Goal: Task Accomplishment & Management: Manage account settings

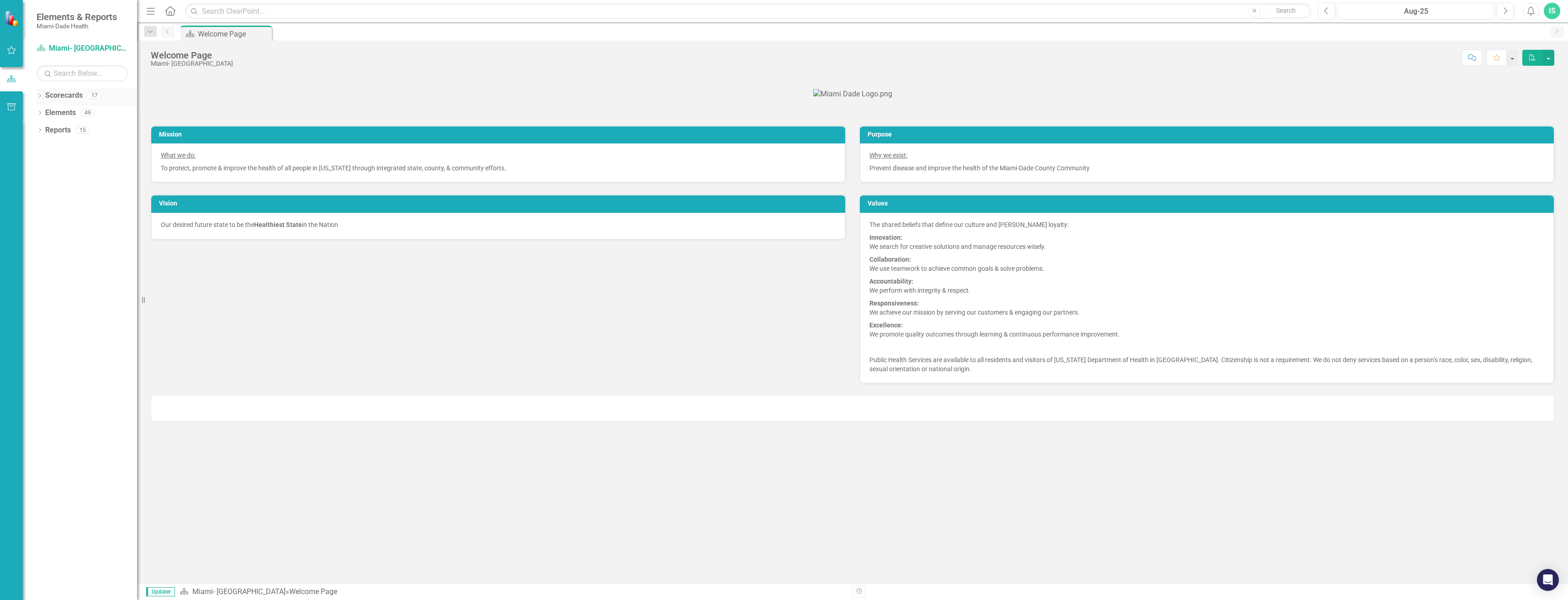
click at [41, 96] on icon at bounding box center [40, 96] width 2 height 4
click at [45, 113] on icon "Dropdown" at bounding box center [44, 112] width 7 height 5
click at [40, 164] on icon at bounding box center [40, 164] width 2 height 4
click at [69, 49] on link "Scorecard Miami- [GEOGRAPHIC_DATA]" at bounding box center [82, 48] width 91 height 10
click at [42, 111] on icon at bounding box center [44, 112] width 5 height 2
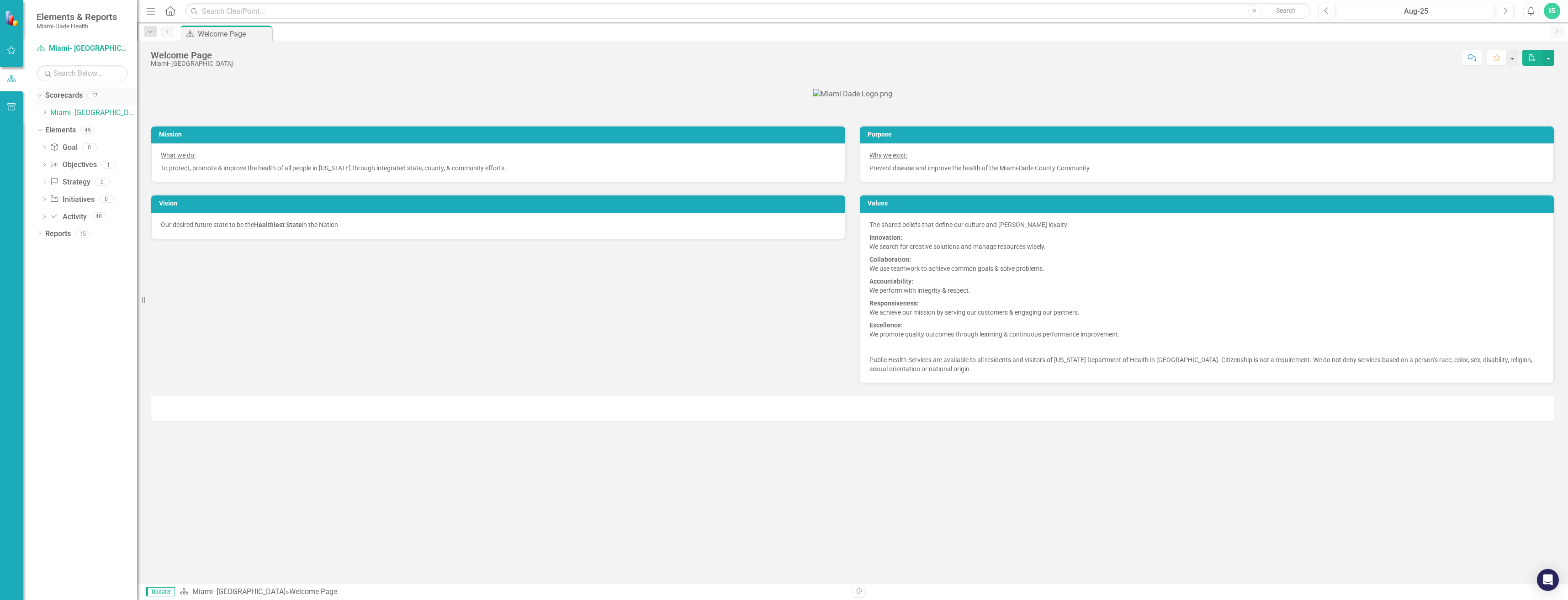
click at [40, 94] on icon "Dropdown" at bounding box center [38, 95] width 5 height 7
click at [40, 114] on icon at bounding box center [40, 113] width 4 height 2
click at [40, 114] on icon "Dropdown" at bounding box center [40, 114] width 7 height 5
click at [40, 114] on icon "Dropdown" at bounding box center [38, 112] width 5 height 7
click at [51, 92] on link "Scorecards" at bounding box center [64, 96] width 38 height 10
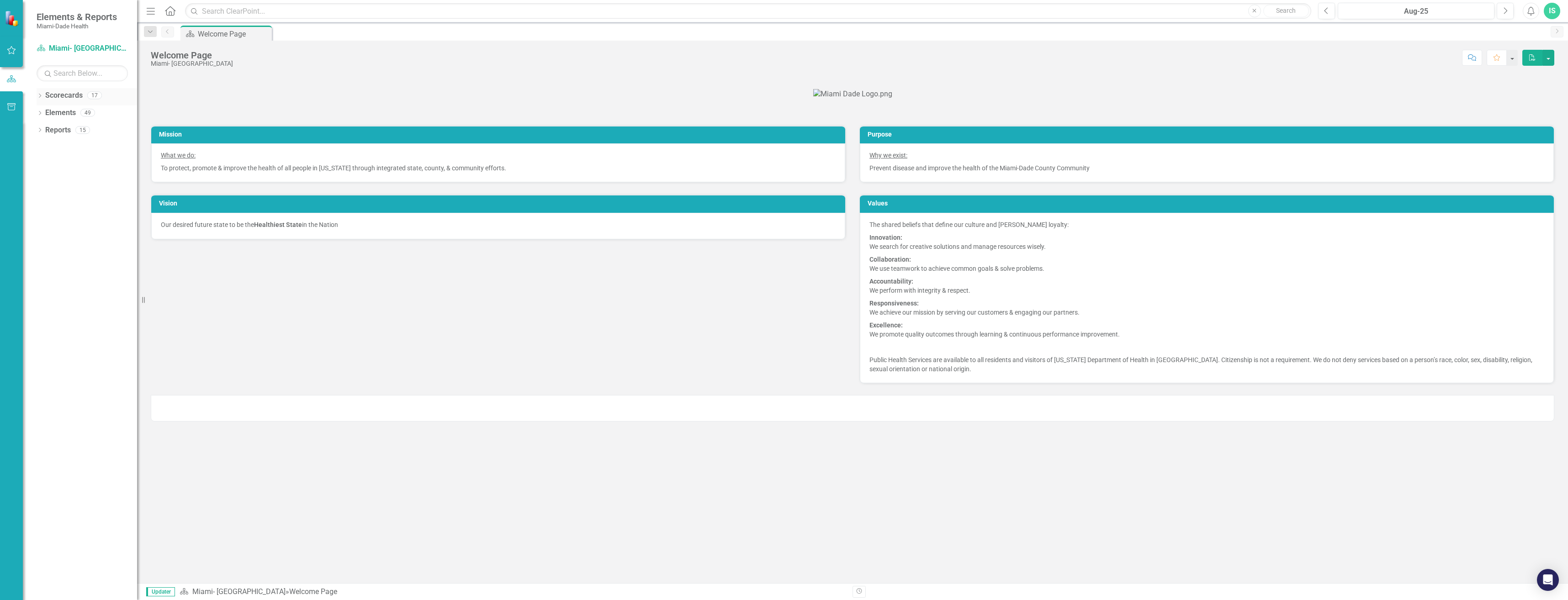
click at [42, 94] on icon "Dropdown" at bounding box center [40, 97] width 7 height 5
click at [55, 109] on link "Miami- [GEOGRAPHIC_DATA]" at bounding box center [94, 113] width 87 height 10
click at [53, 114] on link "Miami- [GEOGRAPHIC_DATA]" at bounding box center [94, 113] width 87 height 10
click at [45, 113] on icon "Dropdown" at bounding box center [44, 112] width 7 height 5
click at [55, 145] on icon "Dropdown" at bounding box center [54, 147] width 7 height 5
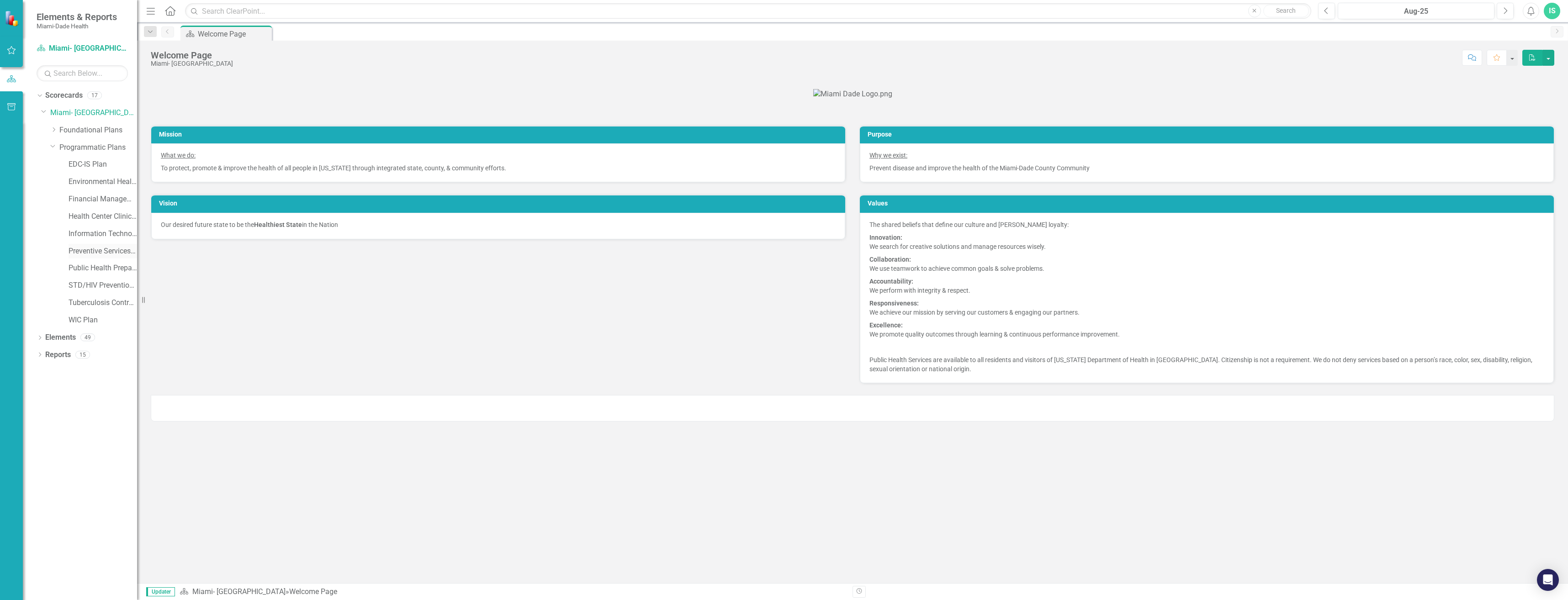
click at [72, 250] on link "Preventive Services Plan" at bounding box center [103, 251] width 69 height 10
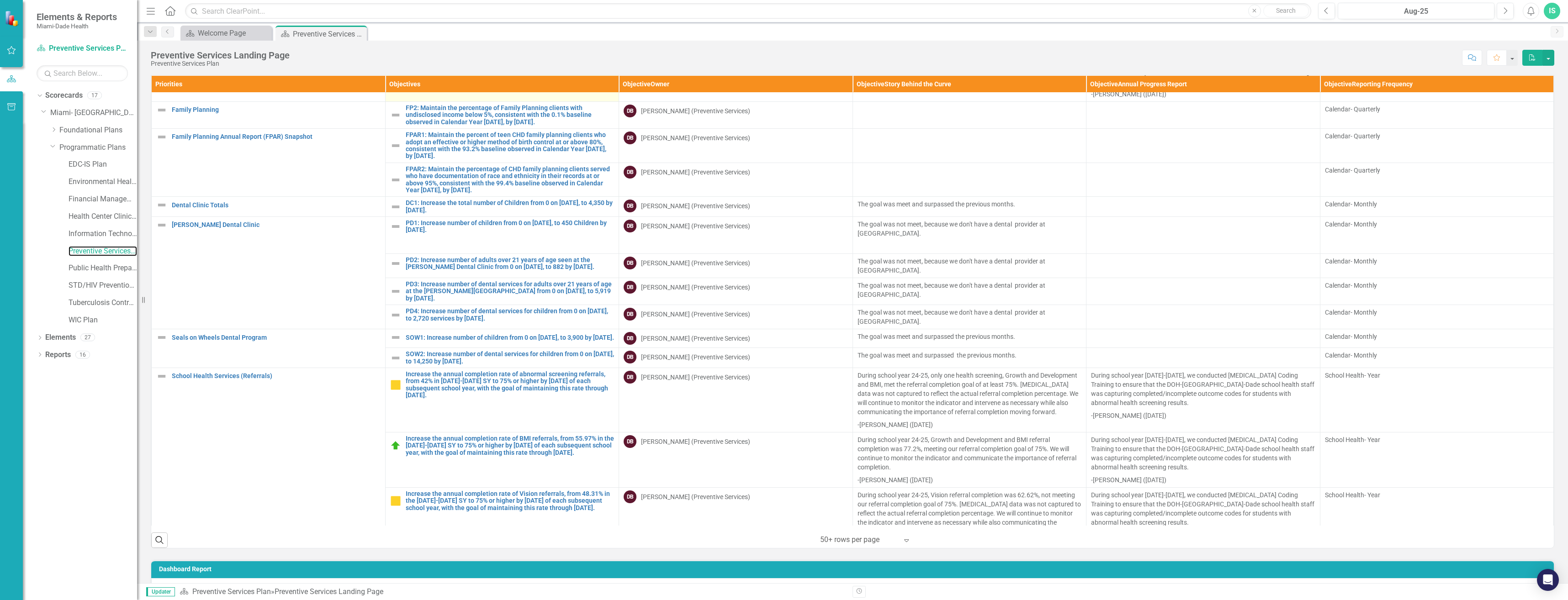
scroll to position [503, 0]
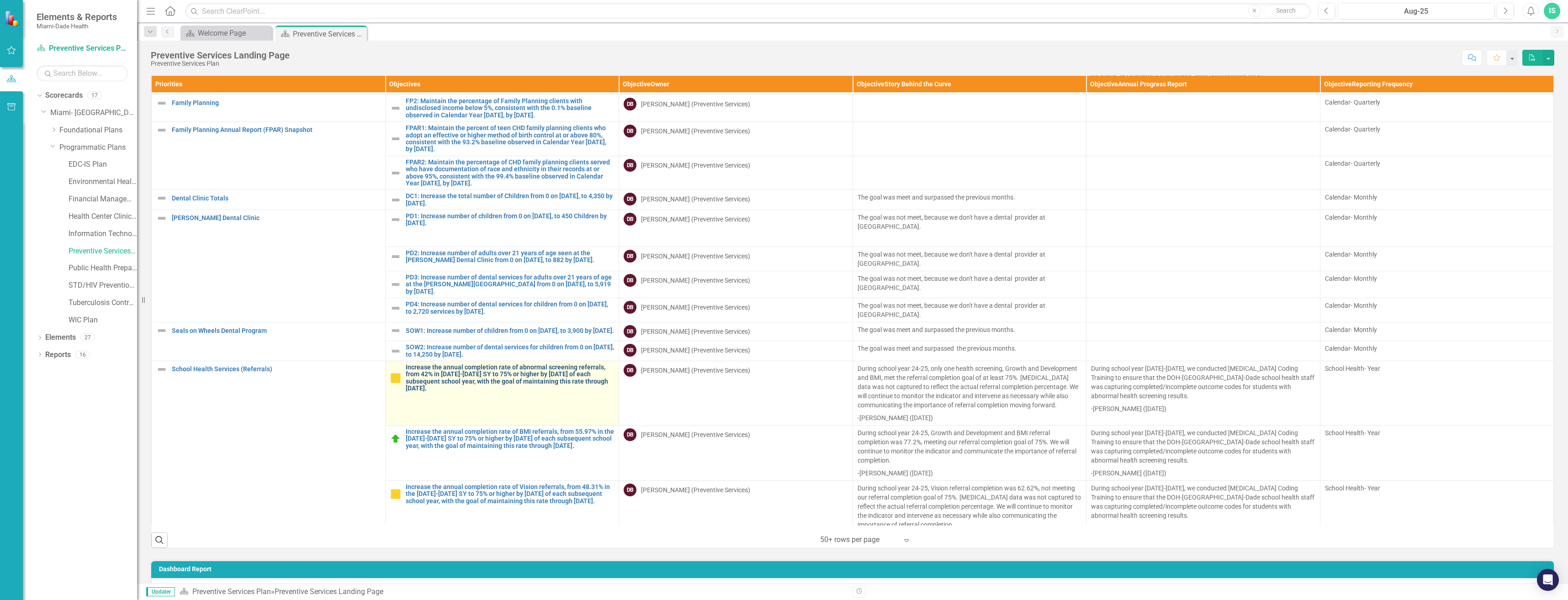
click at [467, 371] on link "Increase the annual completion rate of abnormal screening referrals, from 42% i…" at bounding box center [510, 378] width 209 height 29
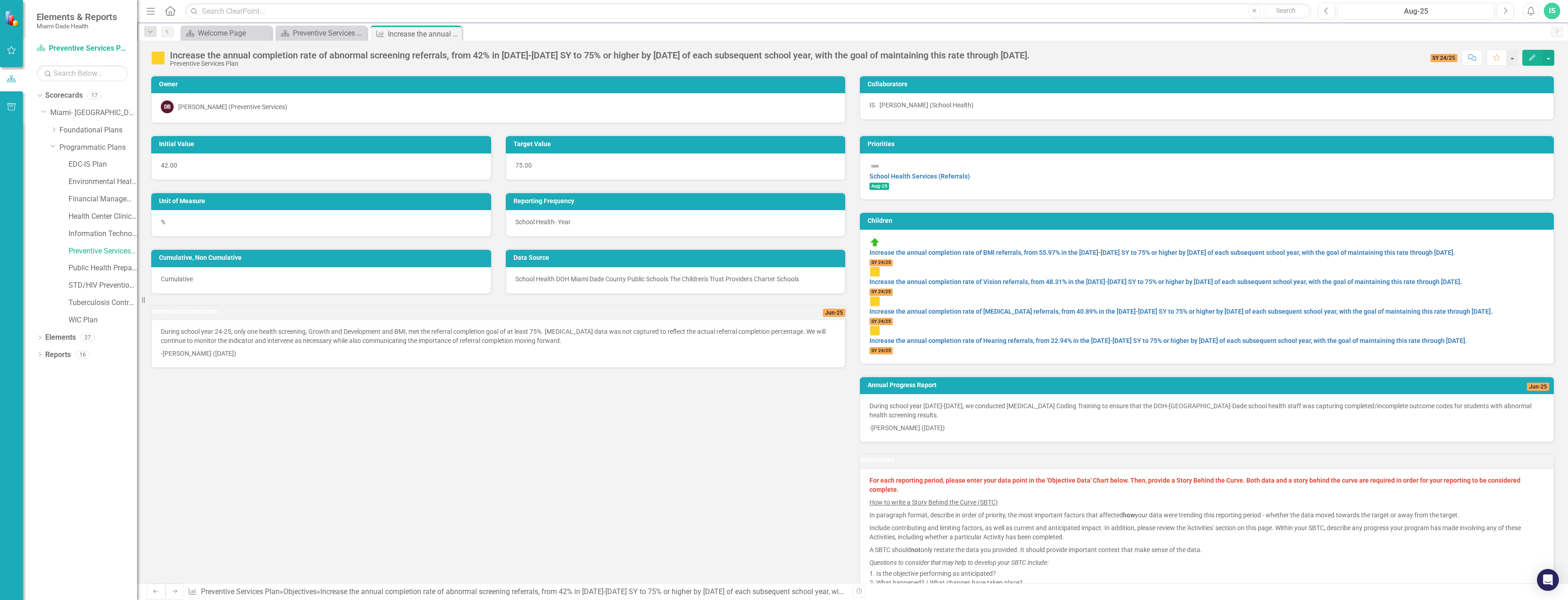
click at [1444, 58] on span "SY 24/25" at bounding box center [1444, 58] width 27 height 9
click at [1454, 60] on span "SY 24/25" at bounding box center [1444, 58] width 27 height 9
click at [1548, 54] on button "button" at bounding box center [1549, 58] width 12 height 16
click at [1443, 57] on span "SY 24/25" at bounding box center [1444, 58] width 27 height 9
click at [1443, 56] on span "SY 24/25" at bounding box center [1444, 58] width 27 height 9
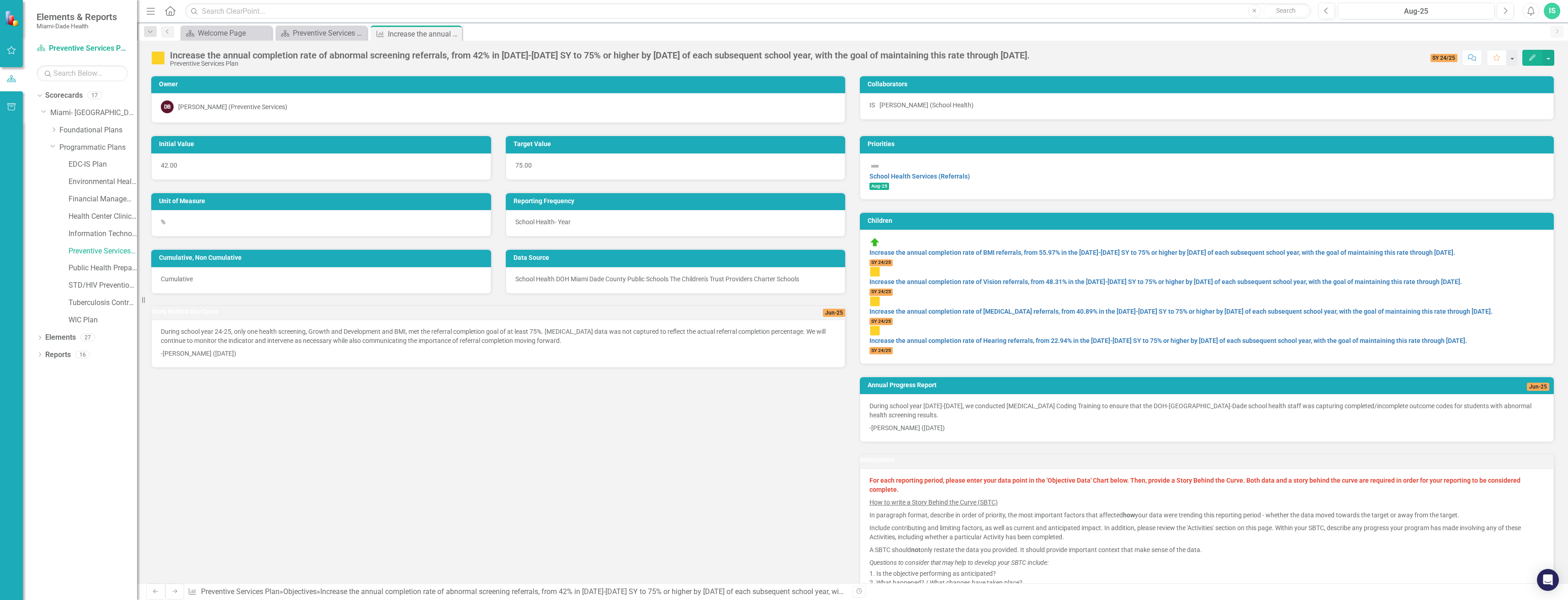
drag, startPoint x: 1443, startPoint y: 56, endPoint x: 1432, endPoint y: 58, distance: 11.2
click at [1432, 58] on span "SY 24/25" at bounding box center [1444, 58] width 27 height 9
click at [893, 259] on span "SY 24/25" at bounding box center [881, 263] width 23 height 7
click at [889, 183] on span "Aug-25" at bounding box center [879, 186] width 19 height 7
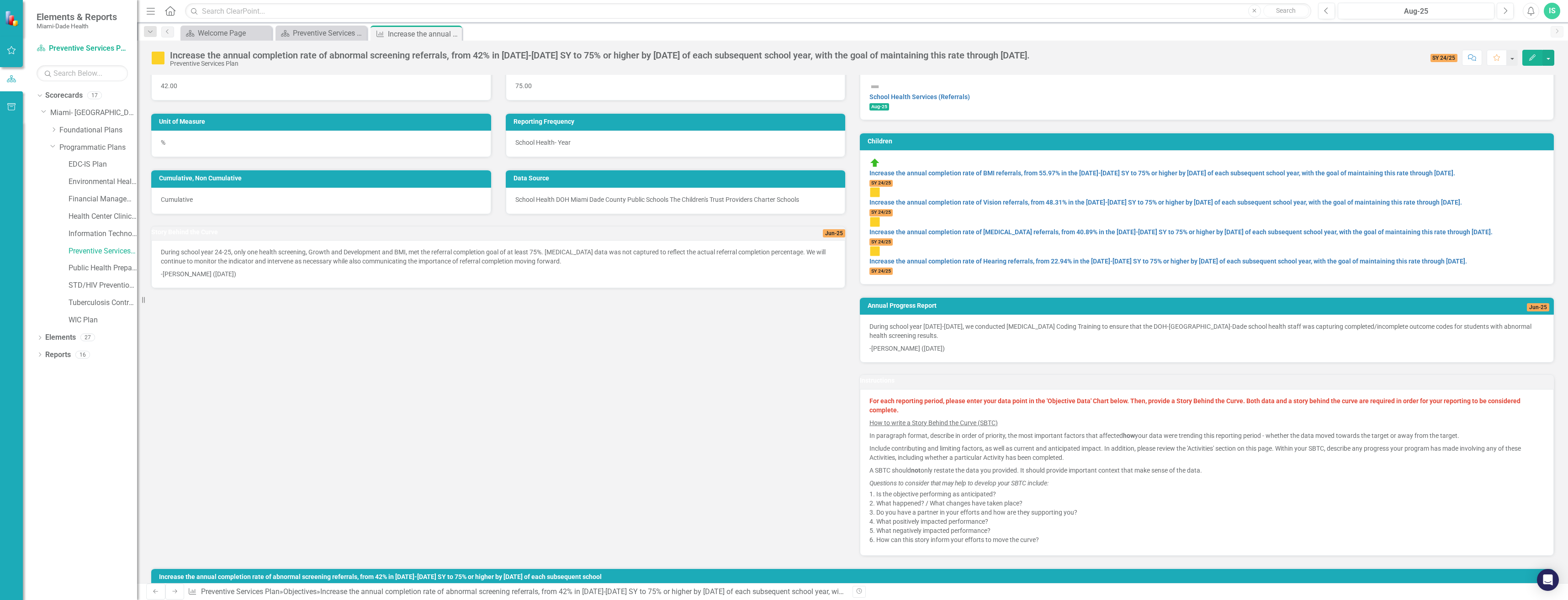
scroll to position [91, 0]
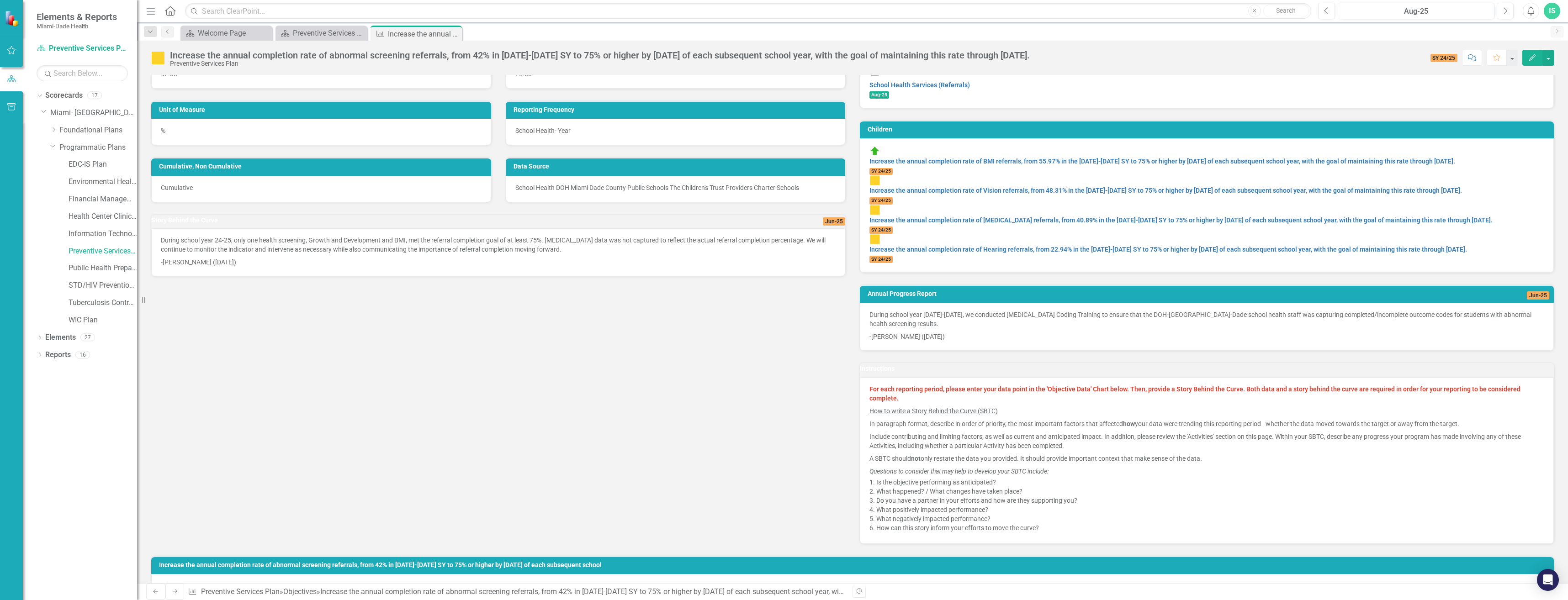
click at [889, 91] on span "Aug-25" at bounding box center [879, 95] width 19 height 7
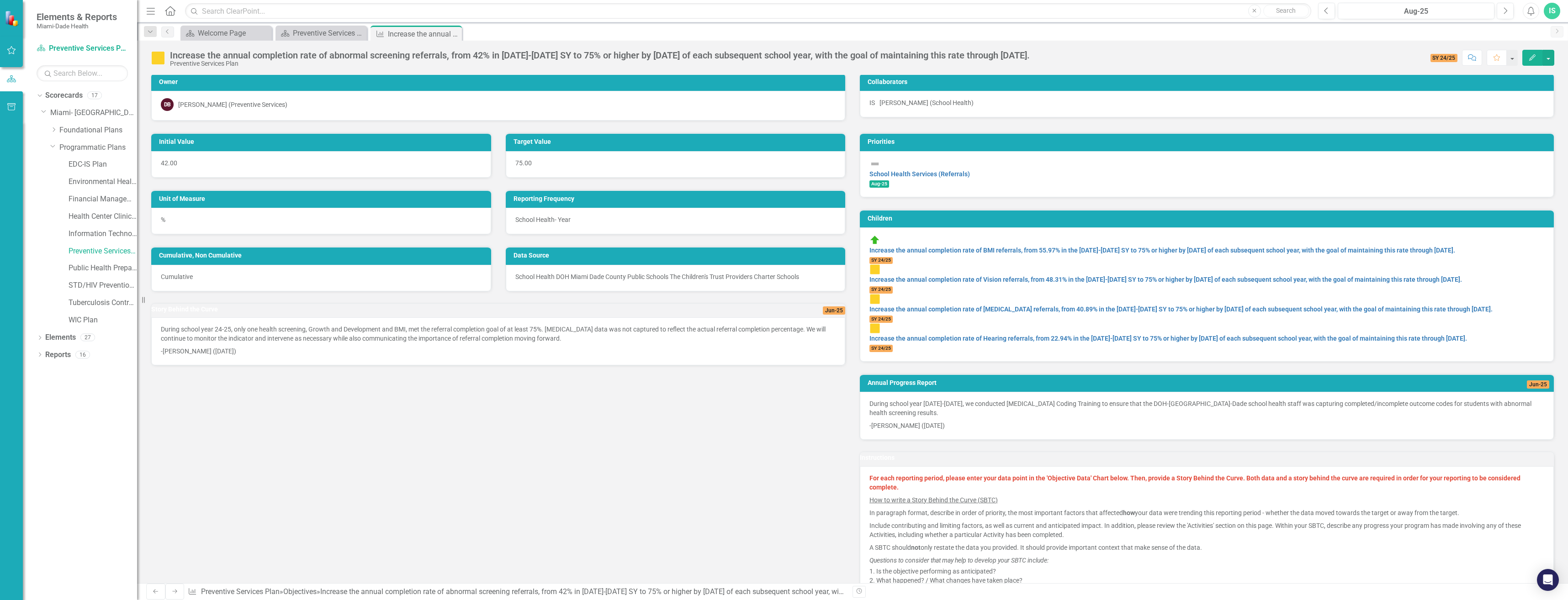
scroll to position [0, 0]
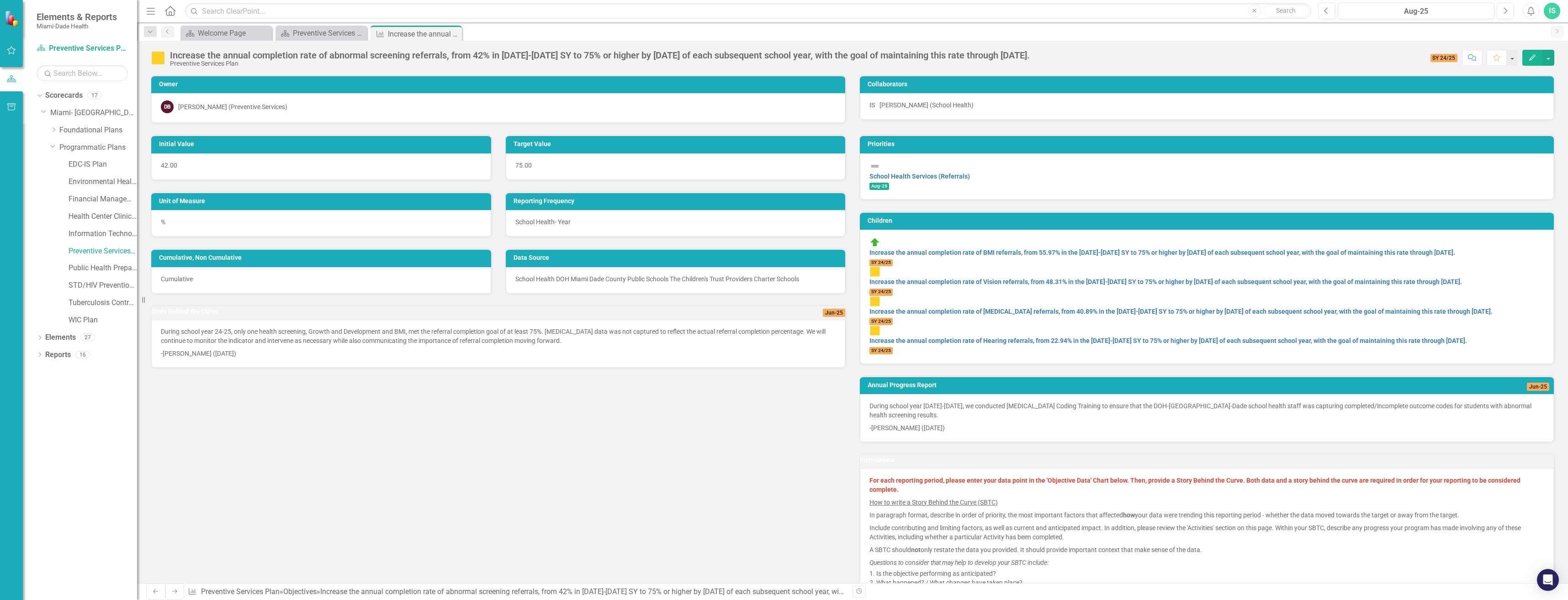
click at [893, 259] on span "SY 24/25" at bounding box center [881, 263] width 23 height 7
click at [1436, 57] on span "SY 24/25" at bounding box center [1444, 58] width 27 height 9
click at [1327, 10] on icon "Previous" at bounding box center [1326, 11] width 5 height 9
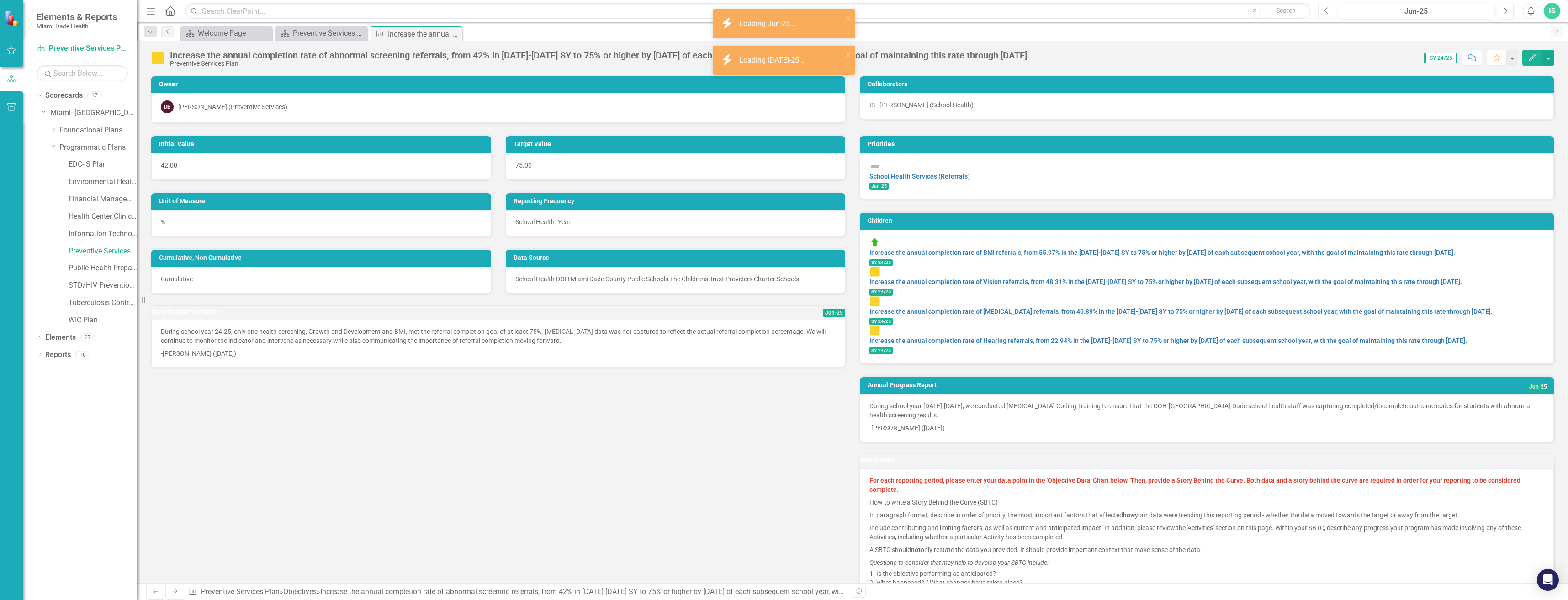
click at [1327, 10] on icon "Previous" at bounding box center [1326, 11] width 5 height 9
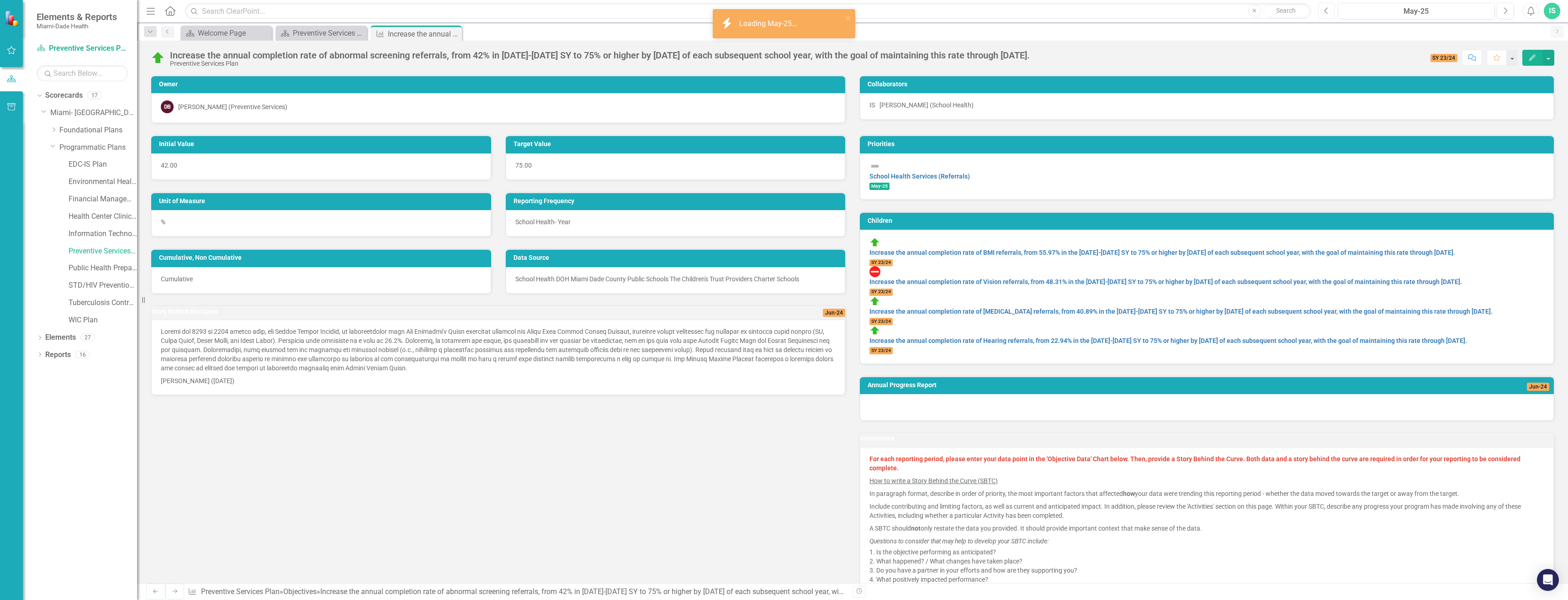
click at [1327, 10] on icon "Previous" at bounding box center [1326, 11] width 5 height 9
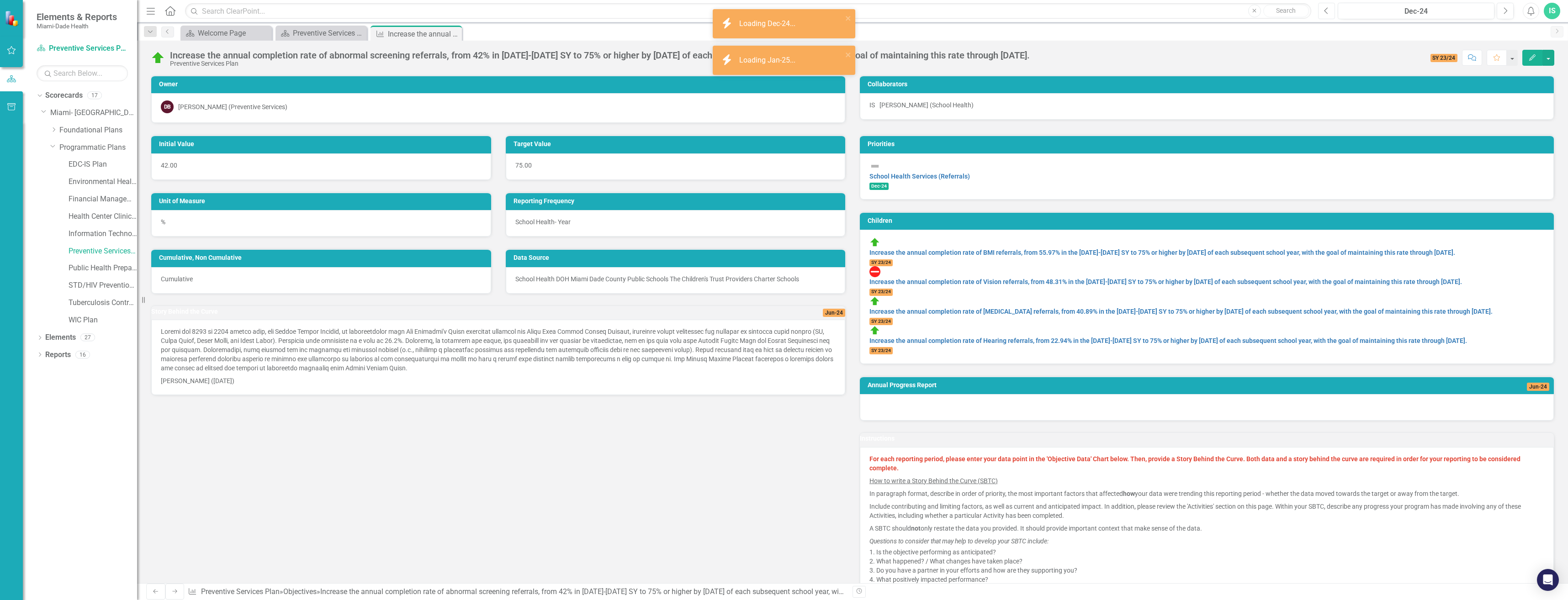
click at [1327, 10] on icon "Previous" at bounding box center [1326, 11] width 5 height 9
click at [1436, 60] on span "SY 23/24" at bounding box center [1444, 58] width 27 height 9
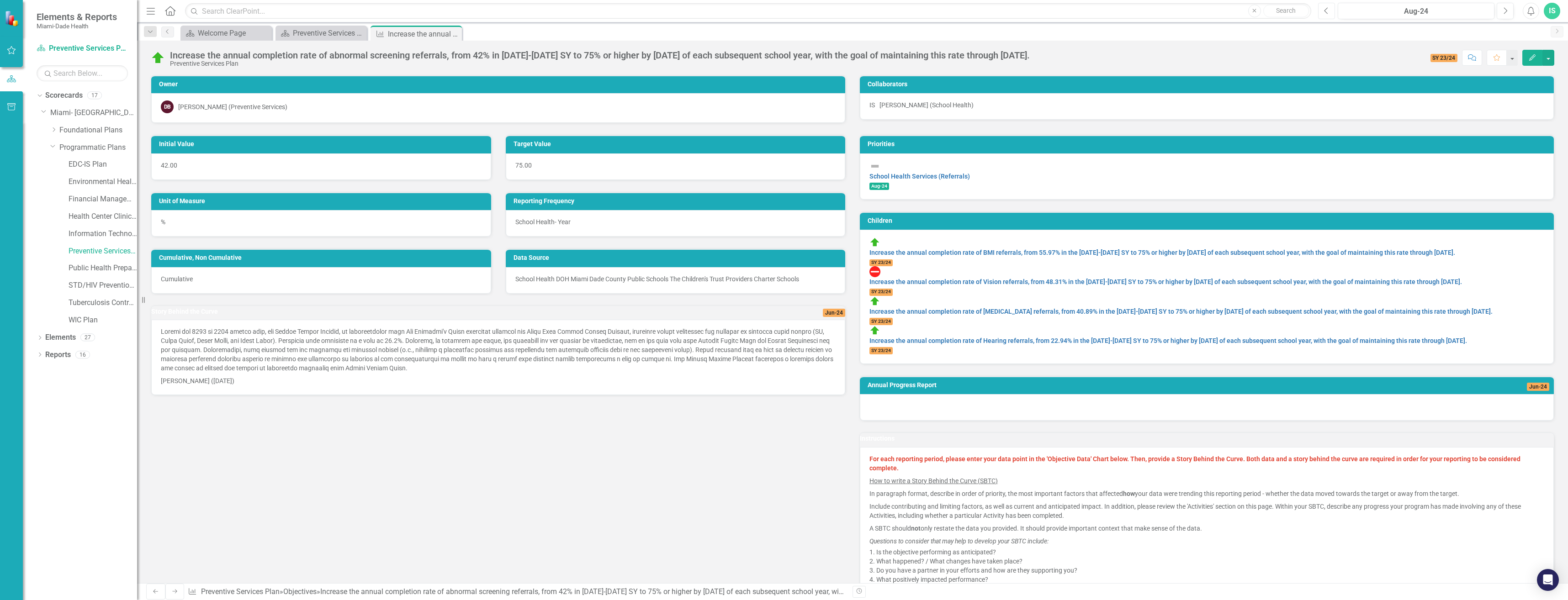
click at [1325, 9] on icon "Previous" at bounding box center [1326, 11] width 5 height 9
click at [1325, 10] on icon "Previous" at bounding box center [1326, 11] width 5 height 9
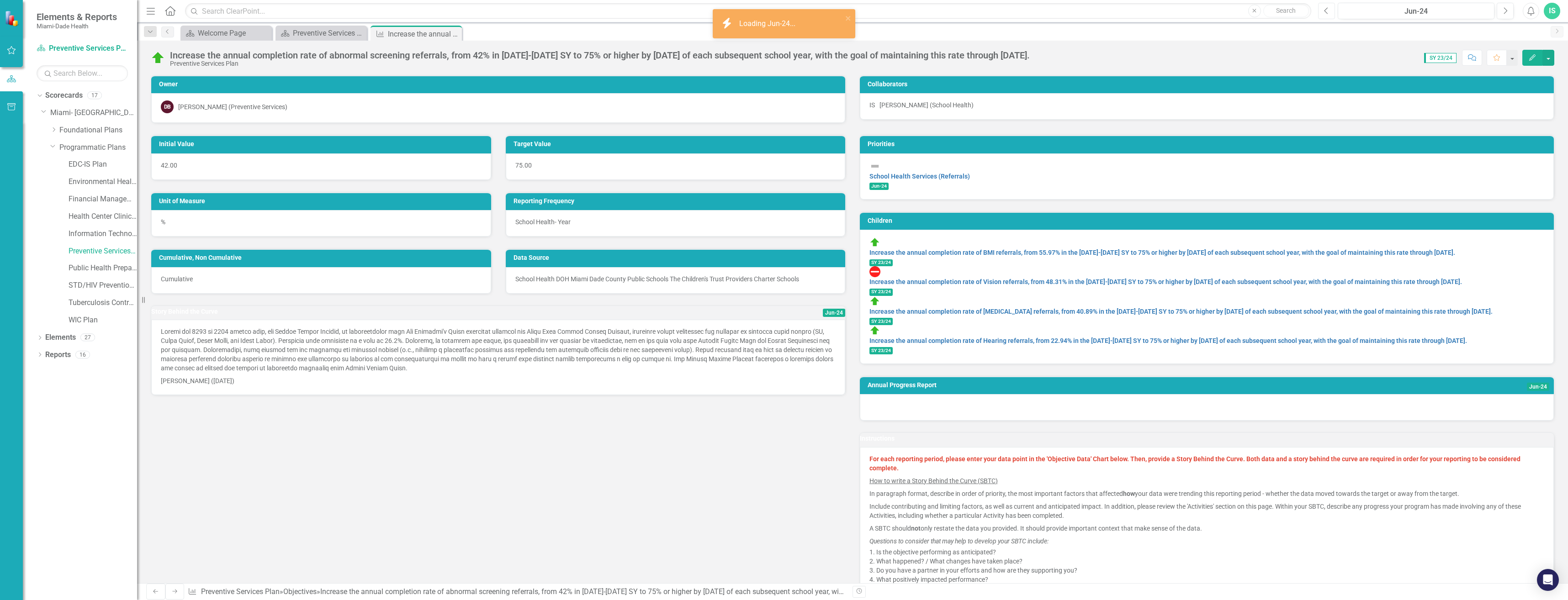
click at [1325, 10] on icon "Previous" at bounding box center [1326, 11] width 5 height 9
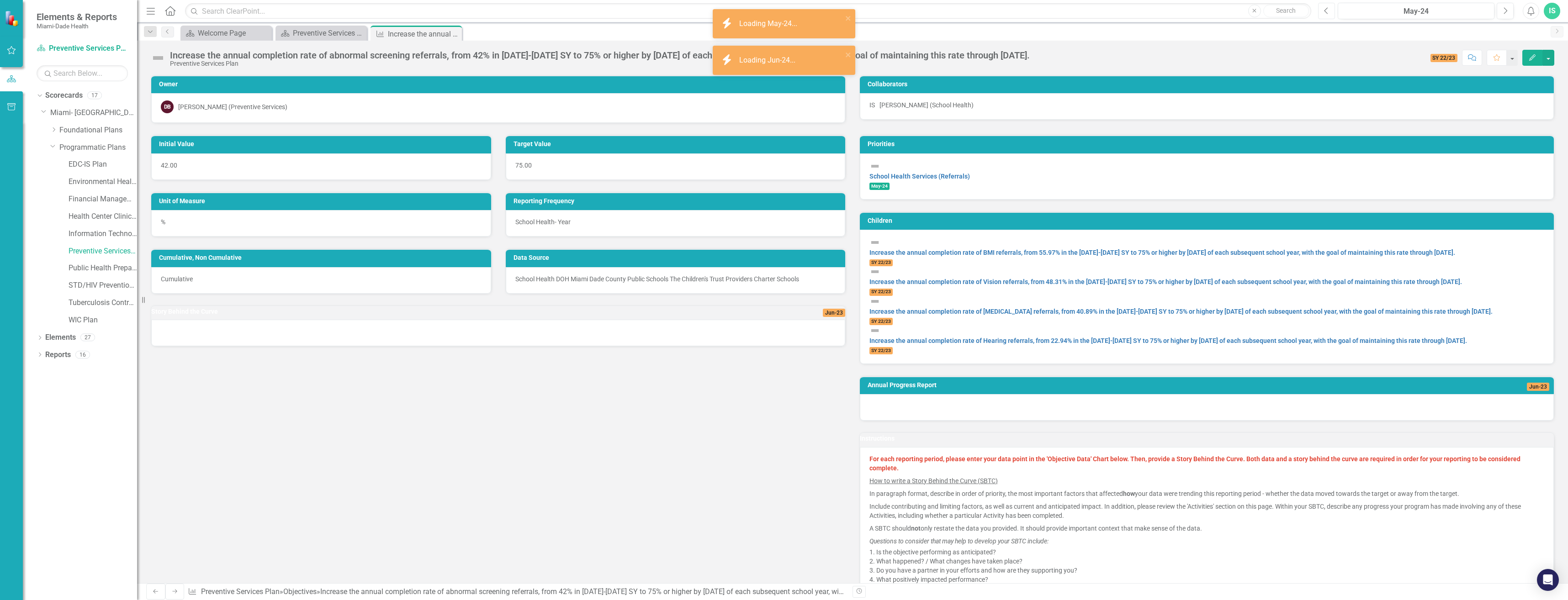
click at [1325, 10] on icon "Previous" at bounding box center [1326, 11] width 5 height 9
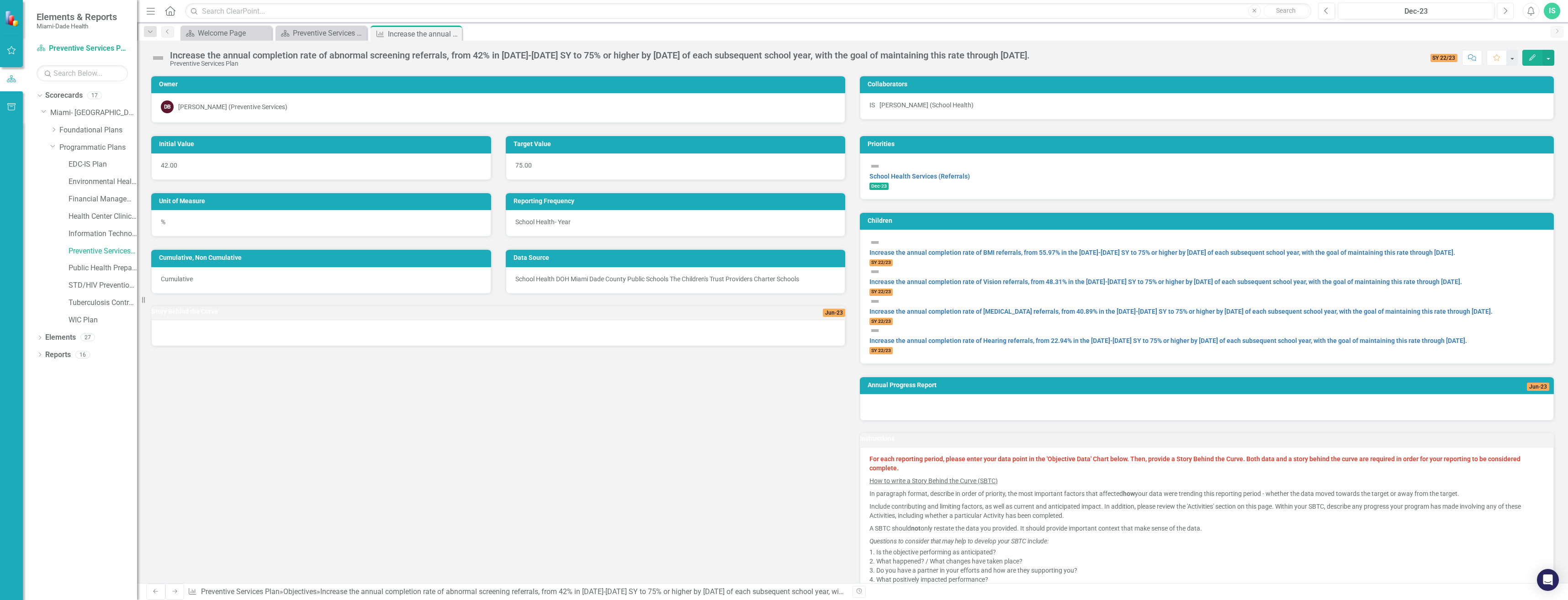
click at [1507, 9] on icon "Next" at bounding box center [1505, 11] width 5 height 9
click at [1505, 11] on icon "Next" at bounding box center [1505, 11] width 5 height 9
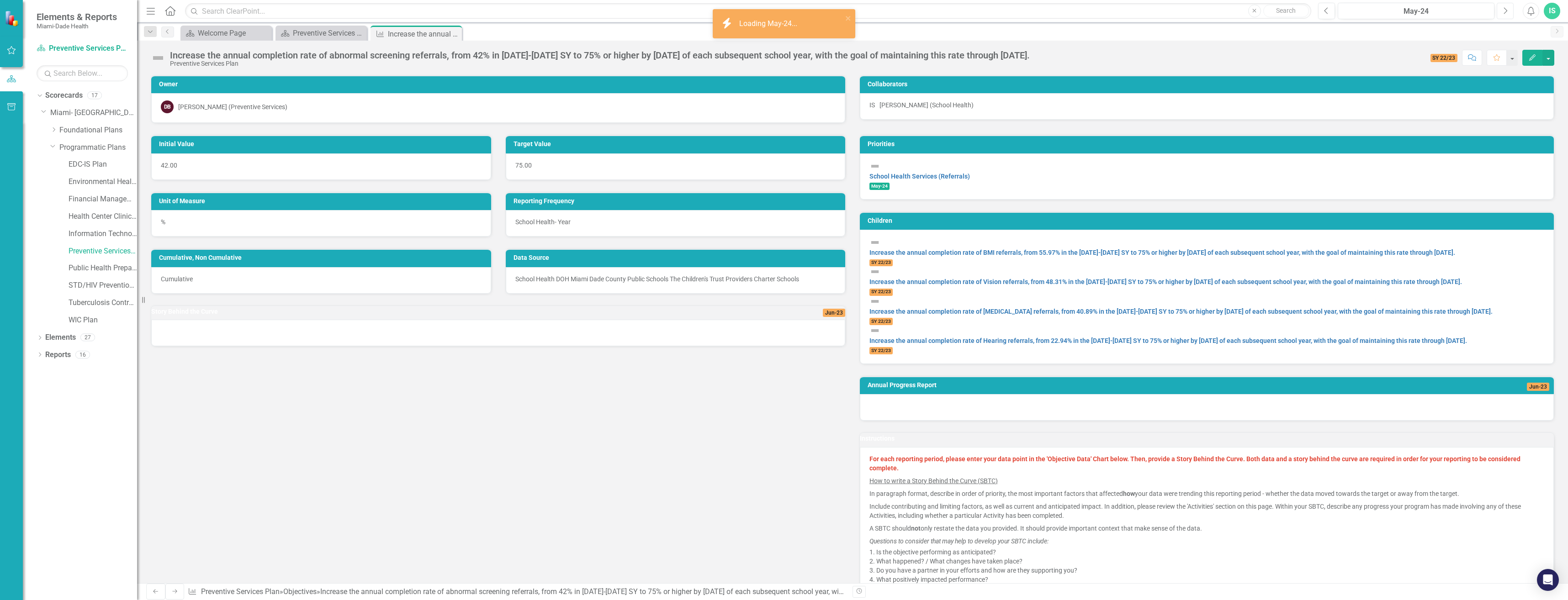
click at [1505, 11] on icon "Next" at bounding box center [1505, 11] width 5 height 9
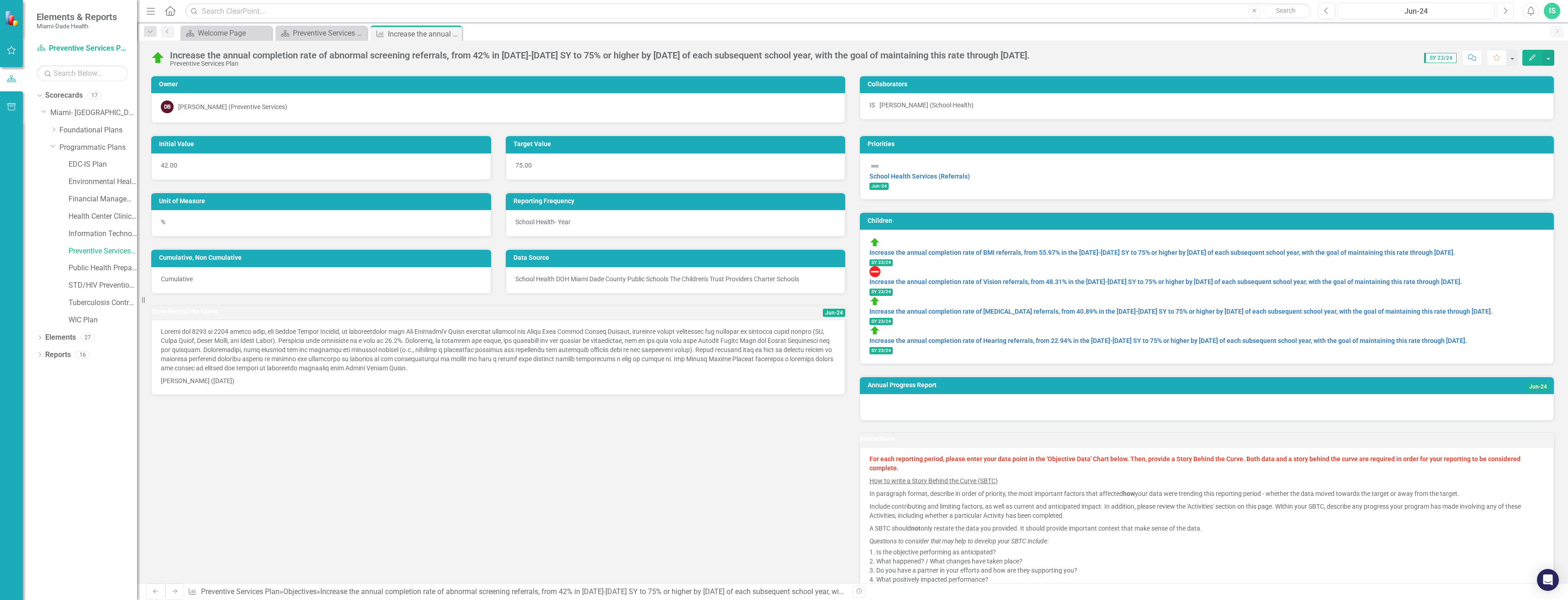
scroll to position [46, 0]
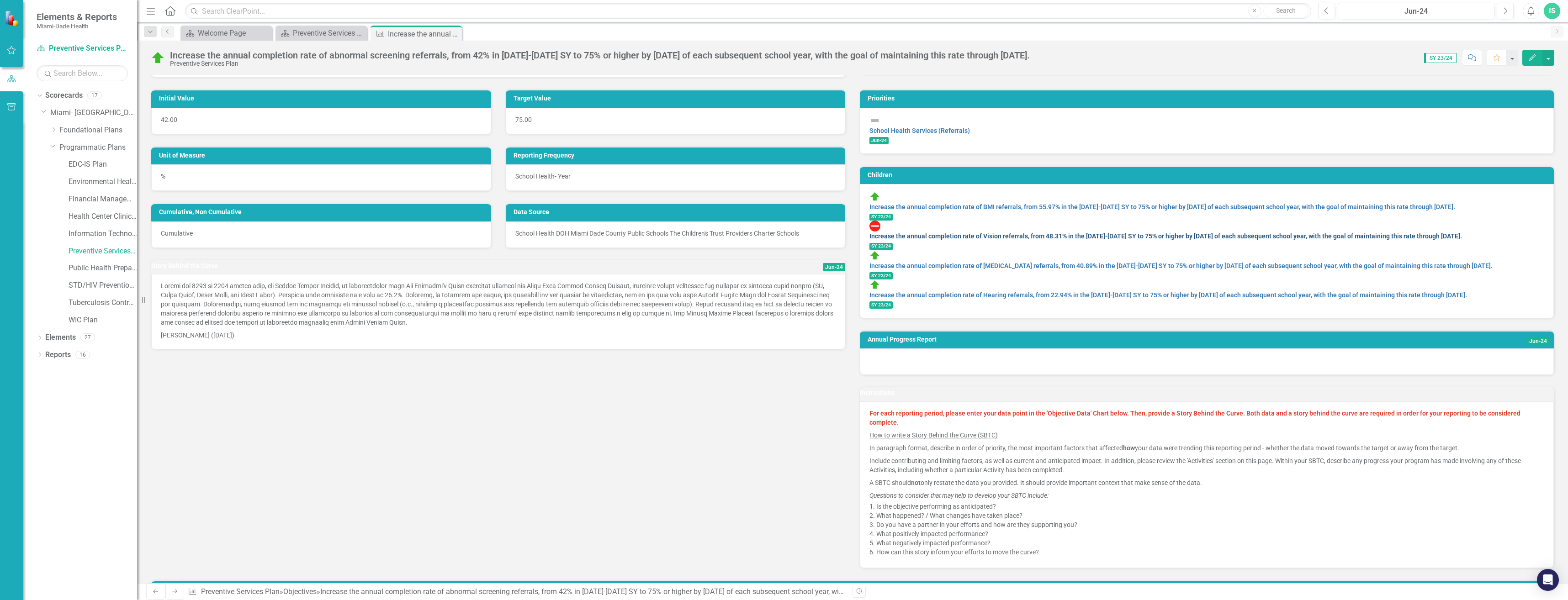
click at [1451, 232] on link "Increase the annual completion rate of Vision referrals, from 48.31% in the [DA…" at bounding box center [1166, 236] width 593 height 7
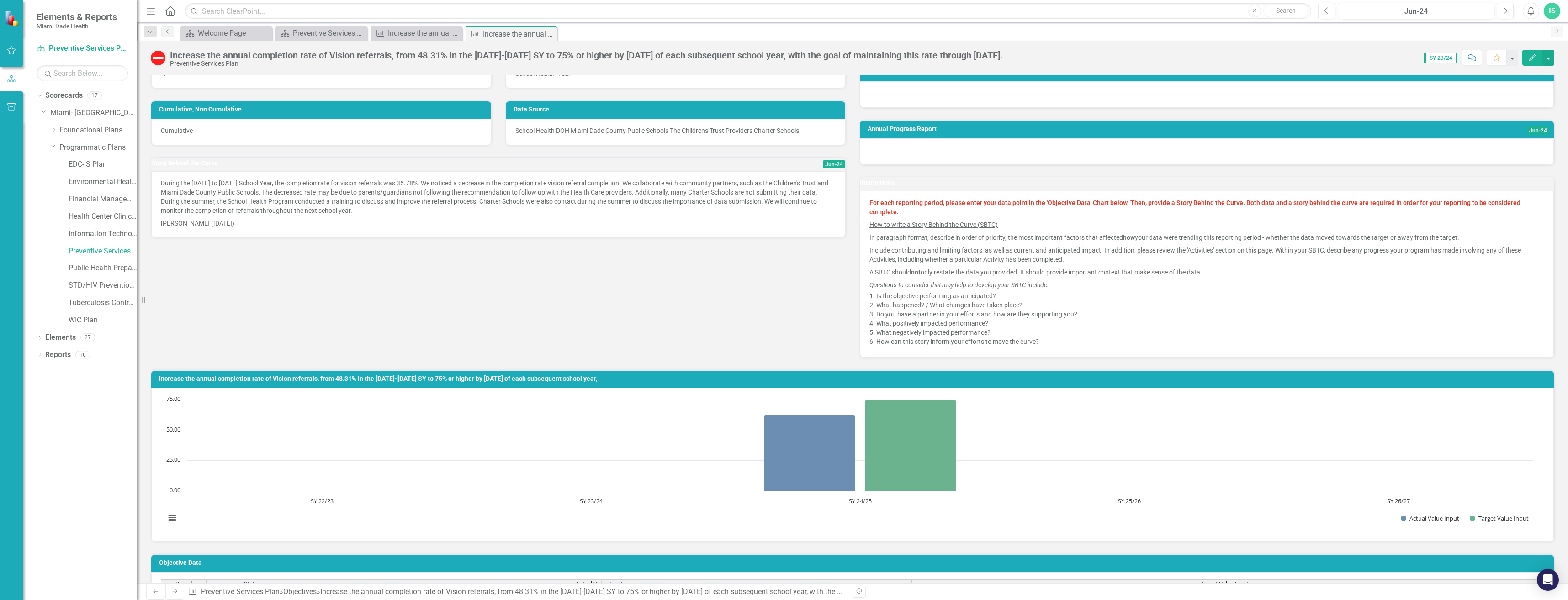
scroll to position [274, 0]
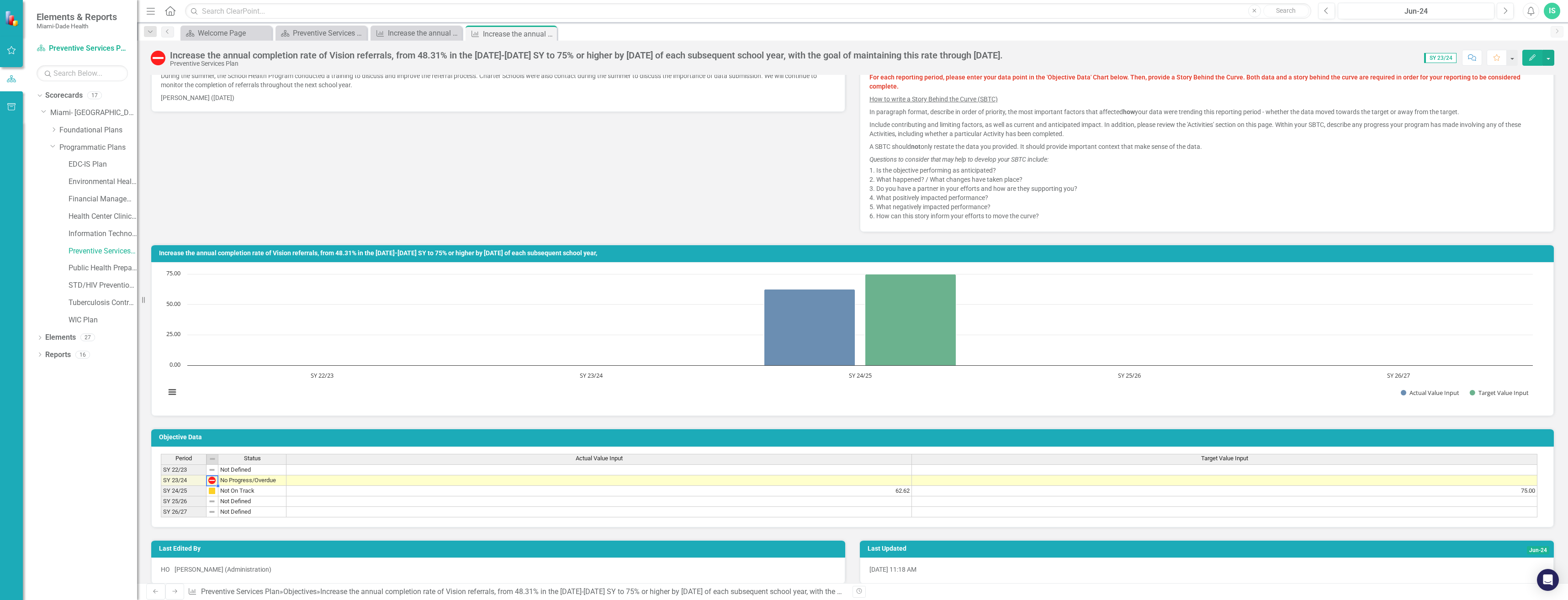
click at [954, 481] on td at bounding box center [1225, 480] width 626 height 10
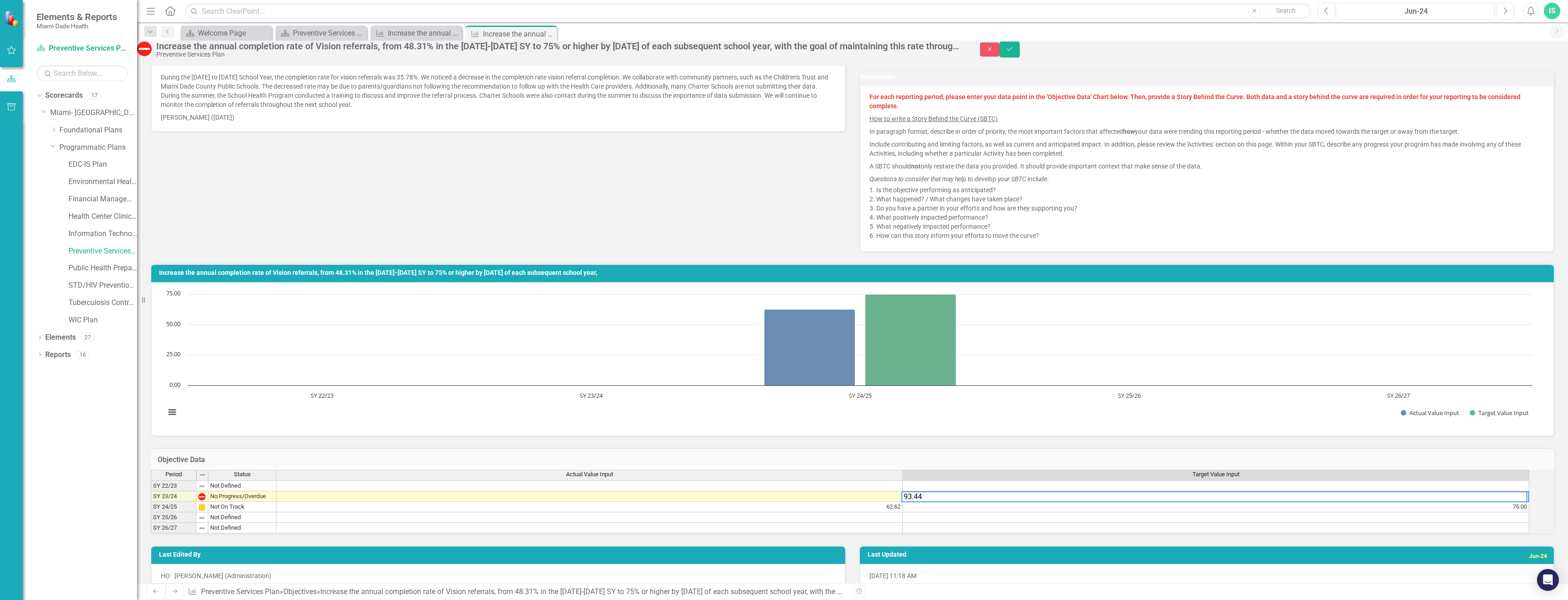
scroll to position [228, 0]
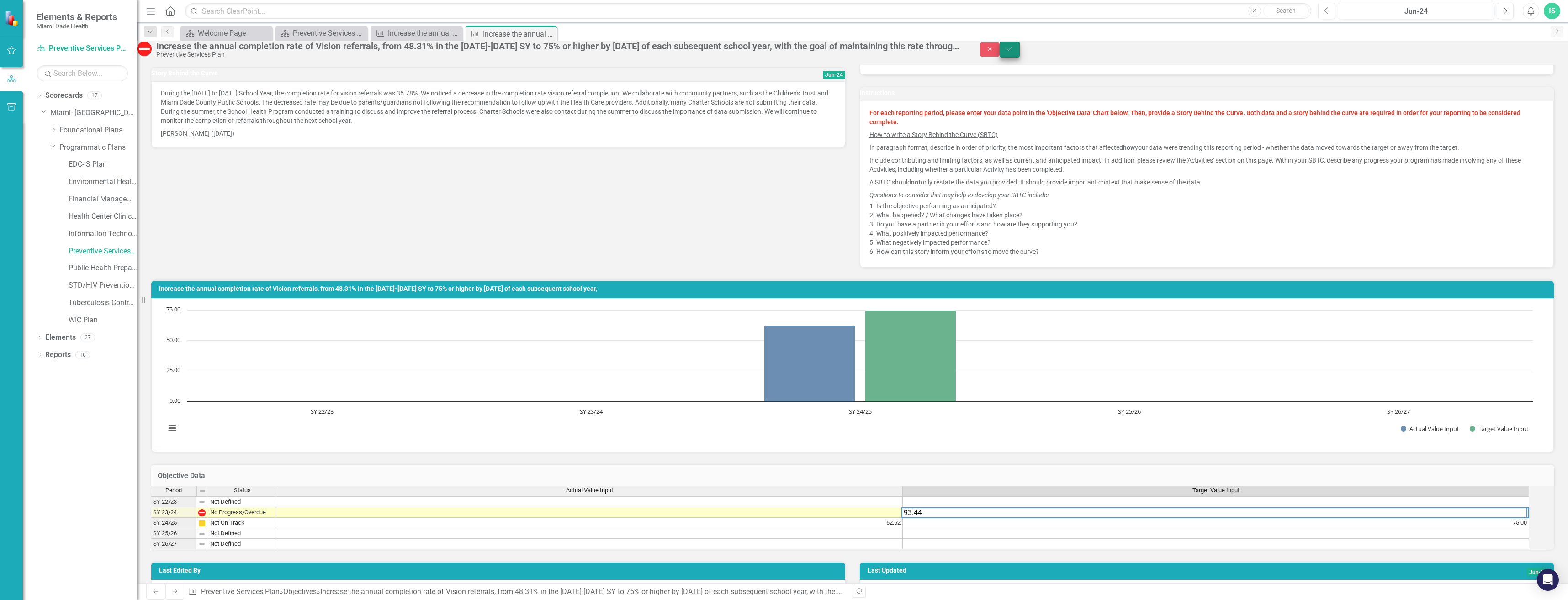
type textarea "93.44"
click at [1014, 52] on icon "Save" at bounding box center [1010, 49] width 9 height 7
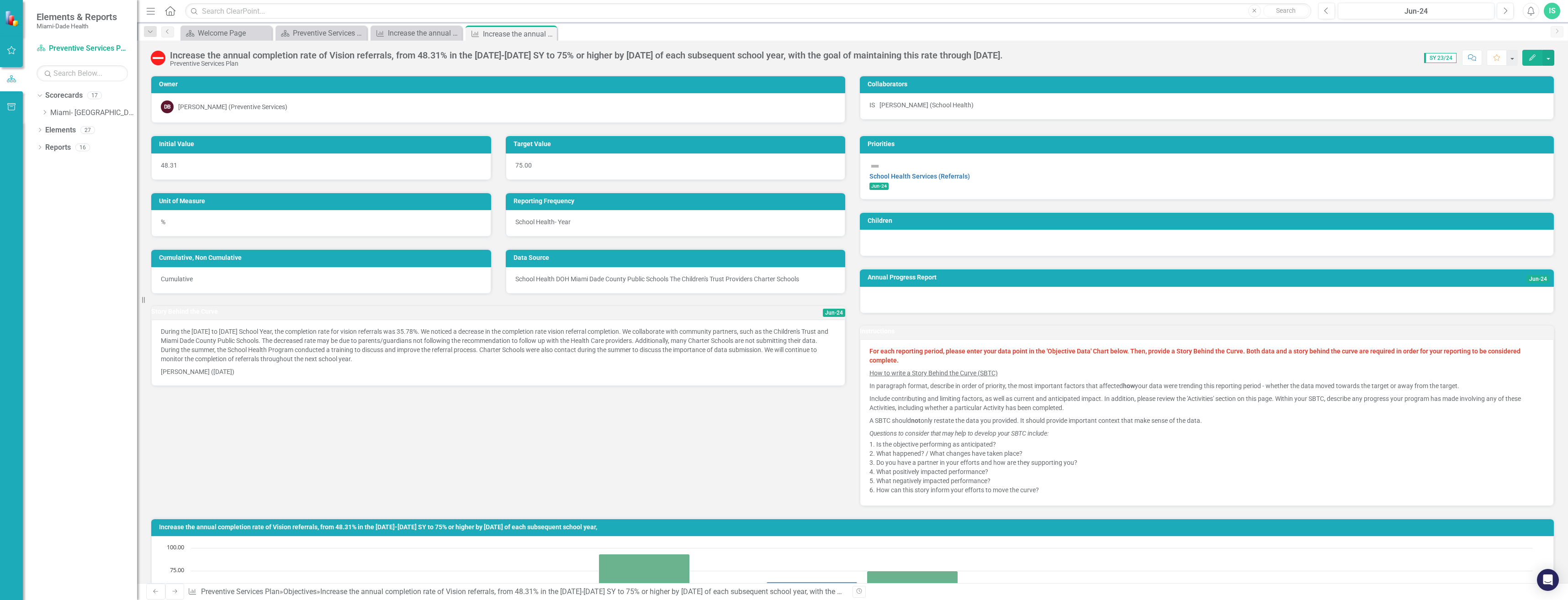
click at [158, 57] on img at bounding box center [158, 58] width 15 height 15
click at [1502, 10] on button "Next" at bounding box center [1505, 11] width 17 height 16
click at [1545, 59] on button "button" at bounding box center [1549, 58] width 12 height 16
click at [1480, 77] on link "Edit Edit Objective" at bounding box center [1508, 75] width 91 height 17
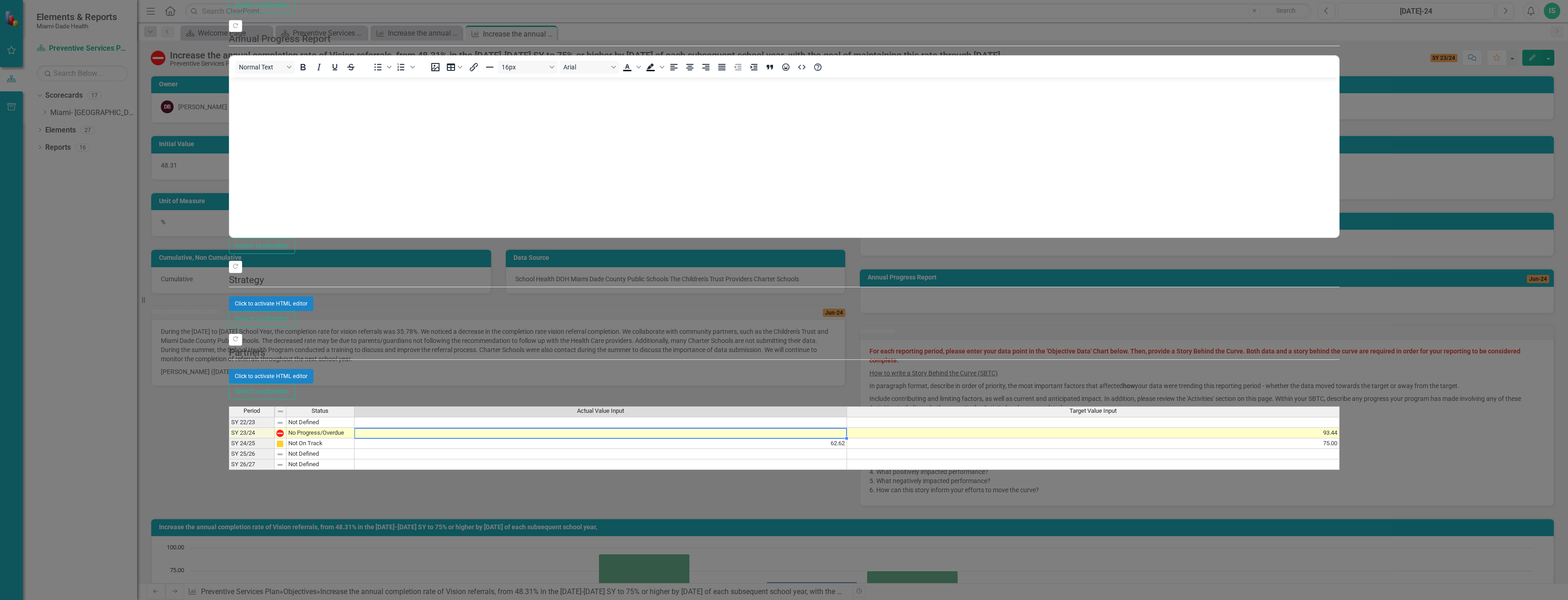
click at [847, 428] on td at bounding box center [600, 433] width 492 height 10
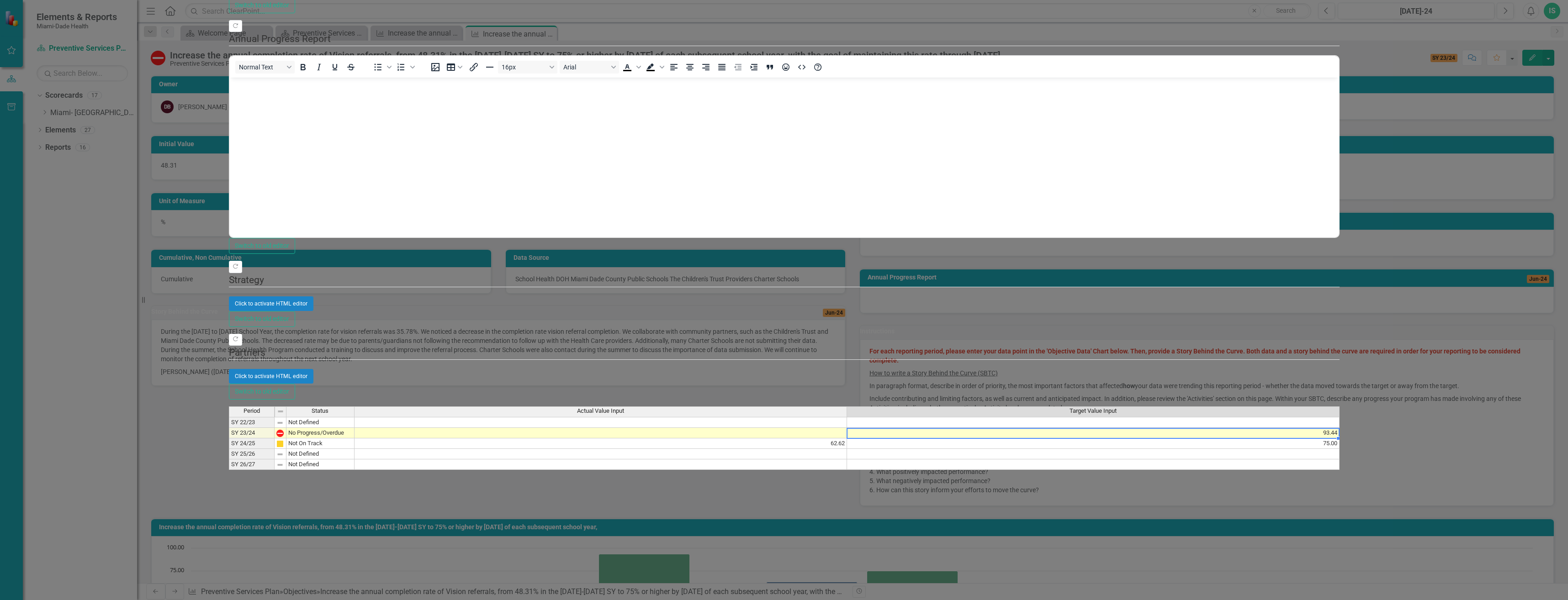
click at [1340, 428] on td "93.44" at bounding box center [1093, 433] width 492 height 10
type textarea "75.00"
click at [847, 428] on td at bounding box center [600, 433] width 492 height 10
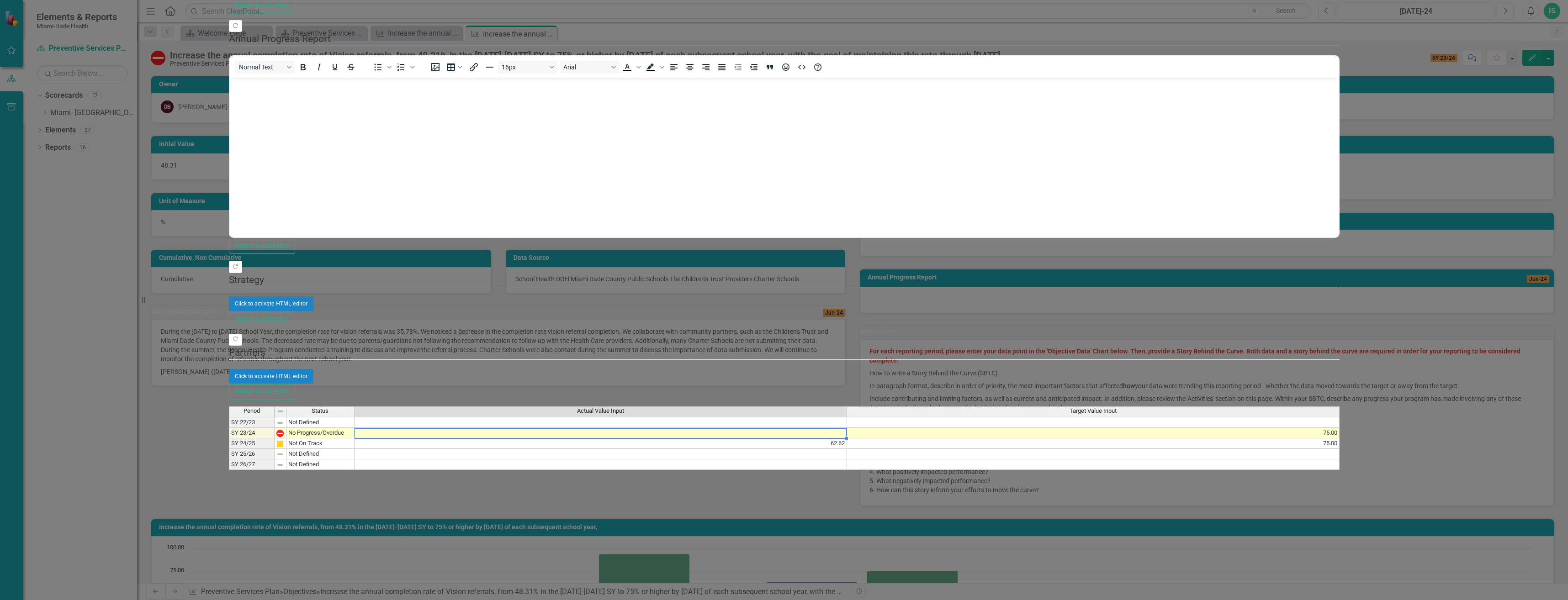
click at [847, 428] on td at bounding box center [600, 433] width 492 height 10
type textarea "93.44"
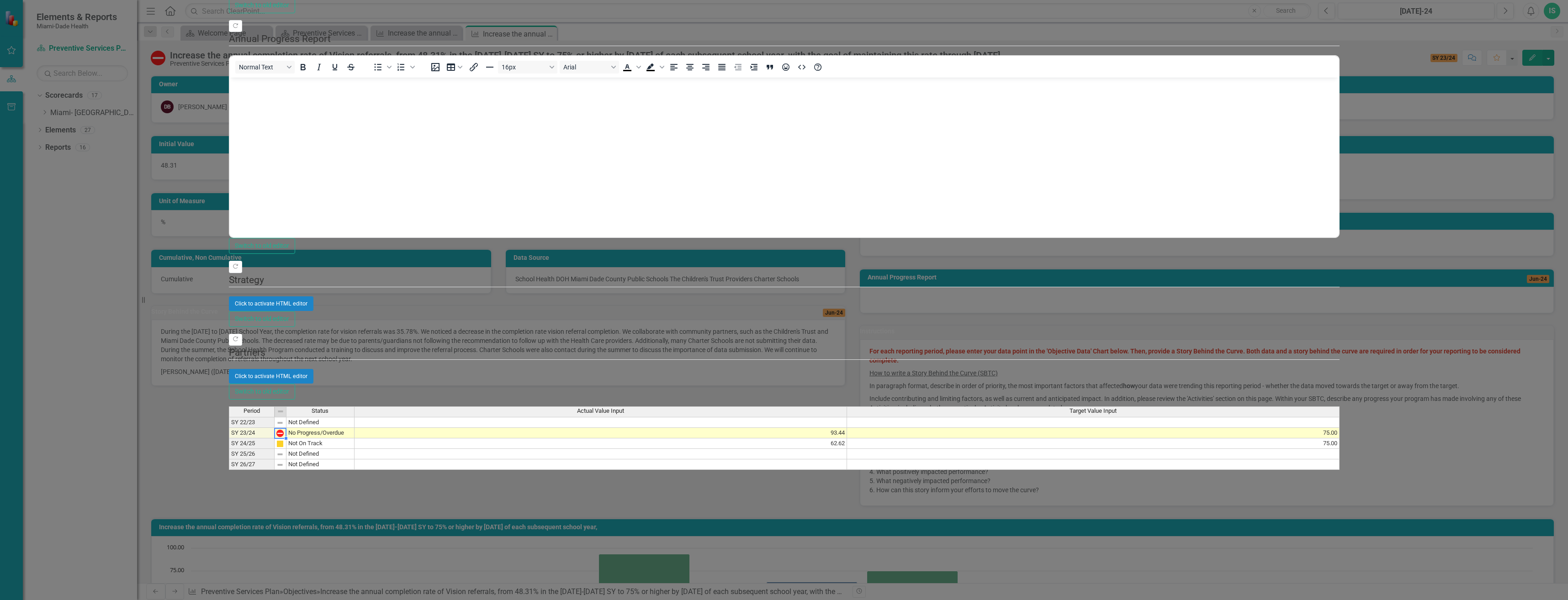
click at [287, 428] on div at bounding box center [286, 433] width 1 height 11
click at [284, 430] on img at bounding box center [280, 433] width 7 height 7
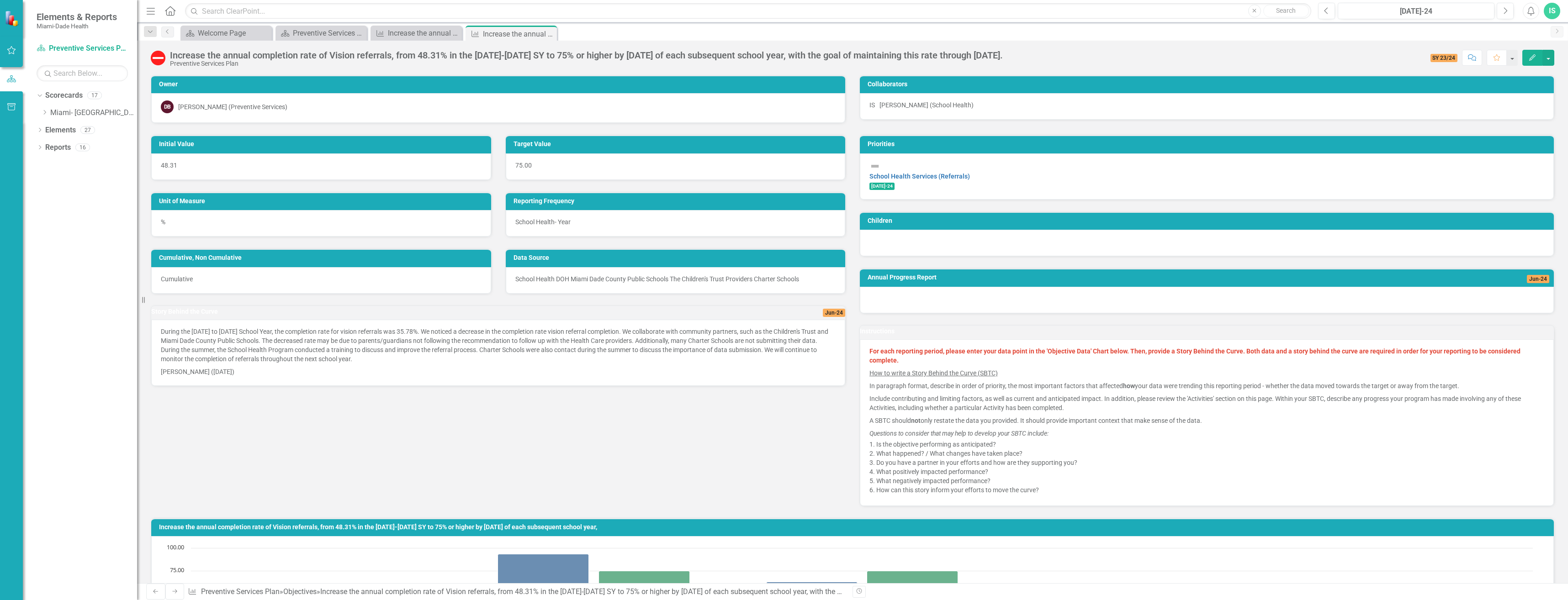
click at [161, 56] on img at bounding box center [158, 58] width 15 height 15
click at [1547, 58] on button "button" at bounding box center [1549, 58] width 12 height 16
click at [1497, 74] on link "Edit Edit Objective" at bounding box center [1508, 75] width 91 height 17
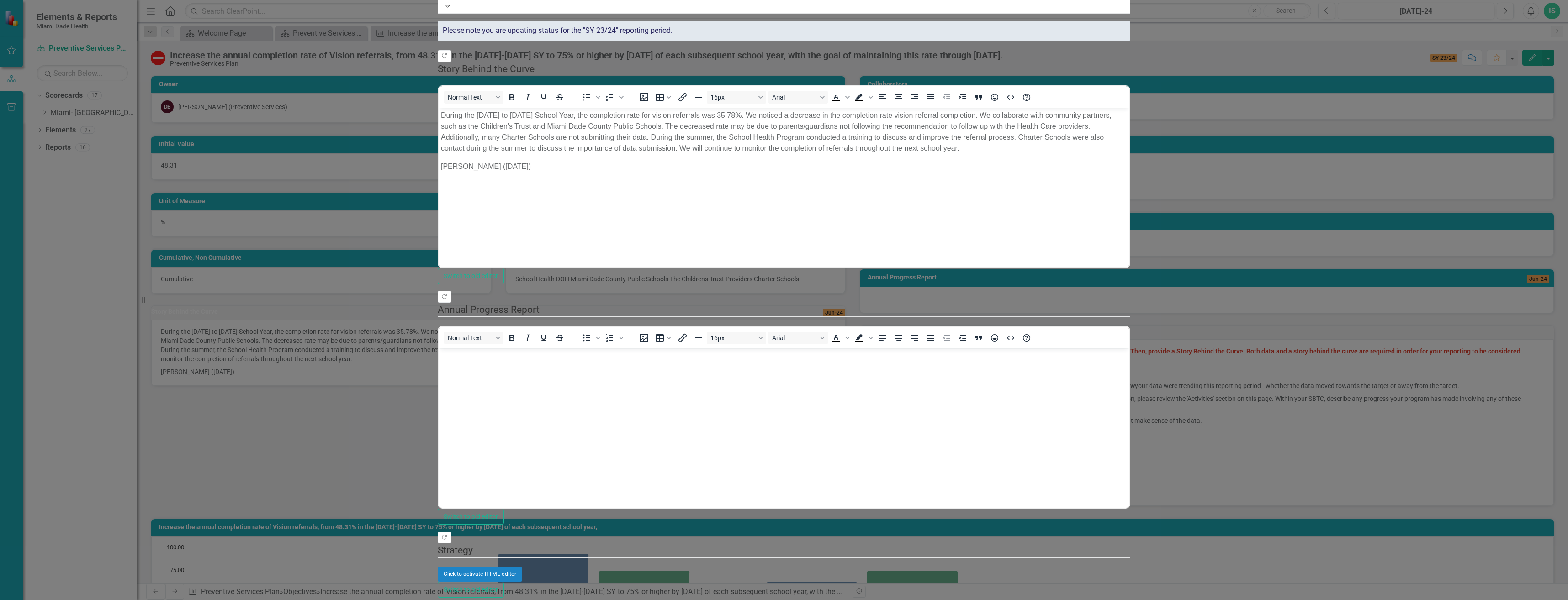
click at [452, 10] on div "Expand" at bounding box center [448, 5] width 9 height 9
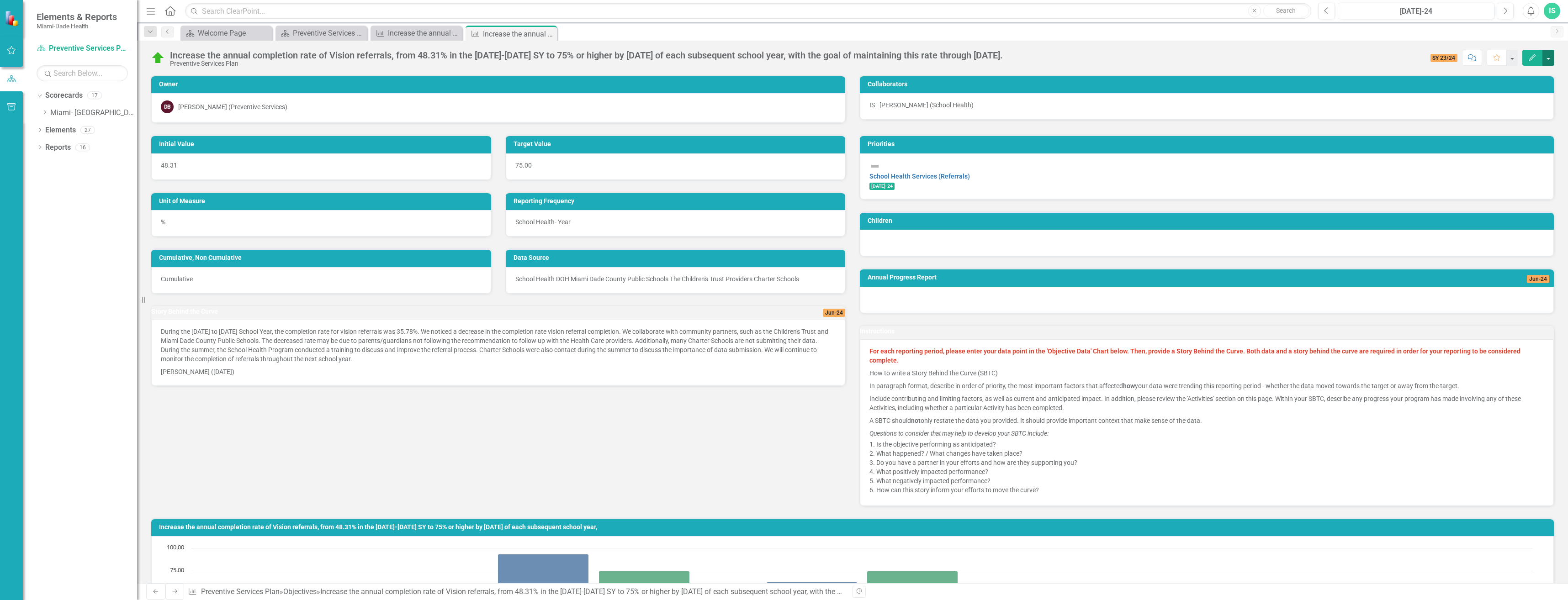
click at [1547, 58] on button "button" at bounding box center [1549, 58] width 12 height 16
click at [1493, 75] on link "Edit Edit Objective" at bounding box center [1508, 75] width 91 height 17
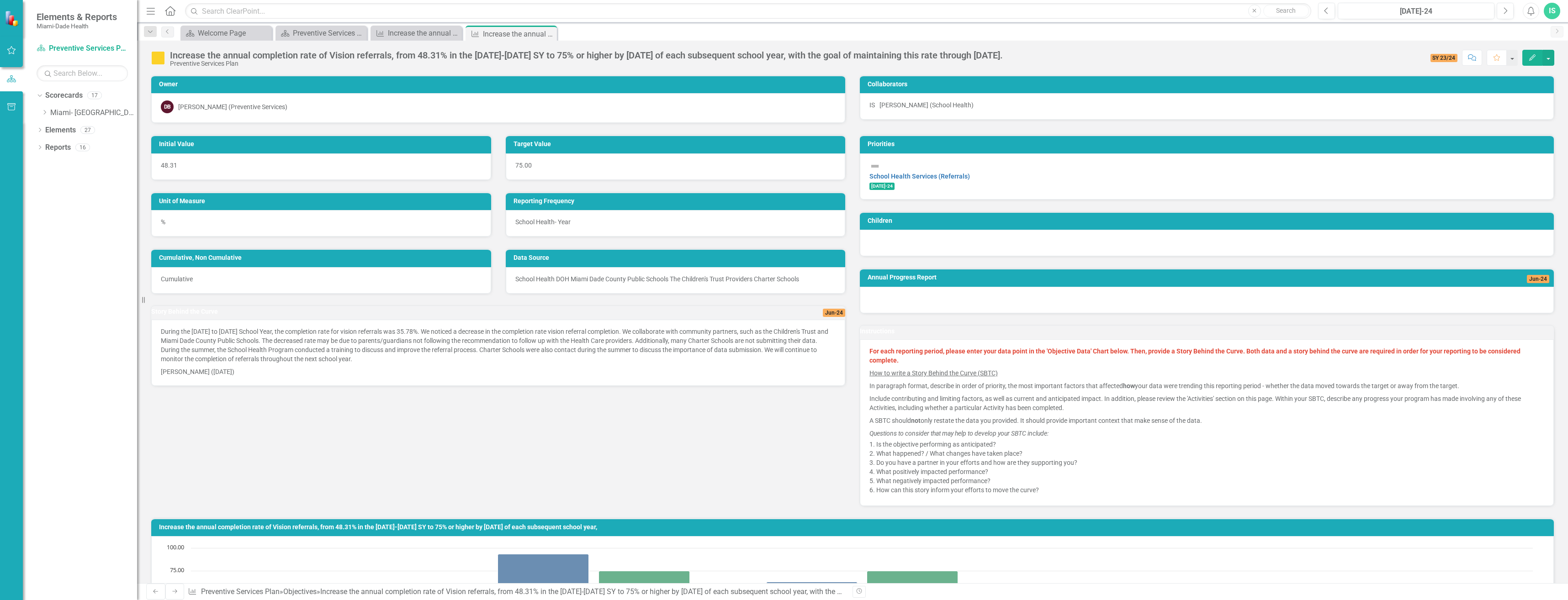
click at [1532, 60] on icon "Edit" at bounding box center [1533, 57] width 9 height 7
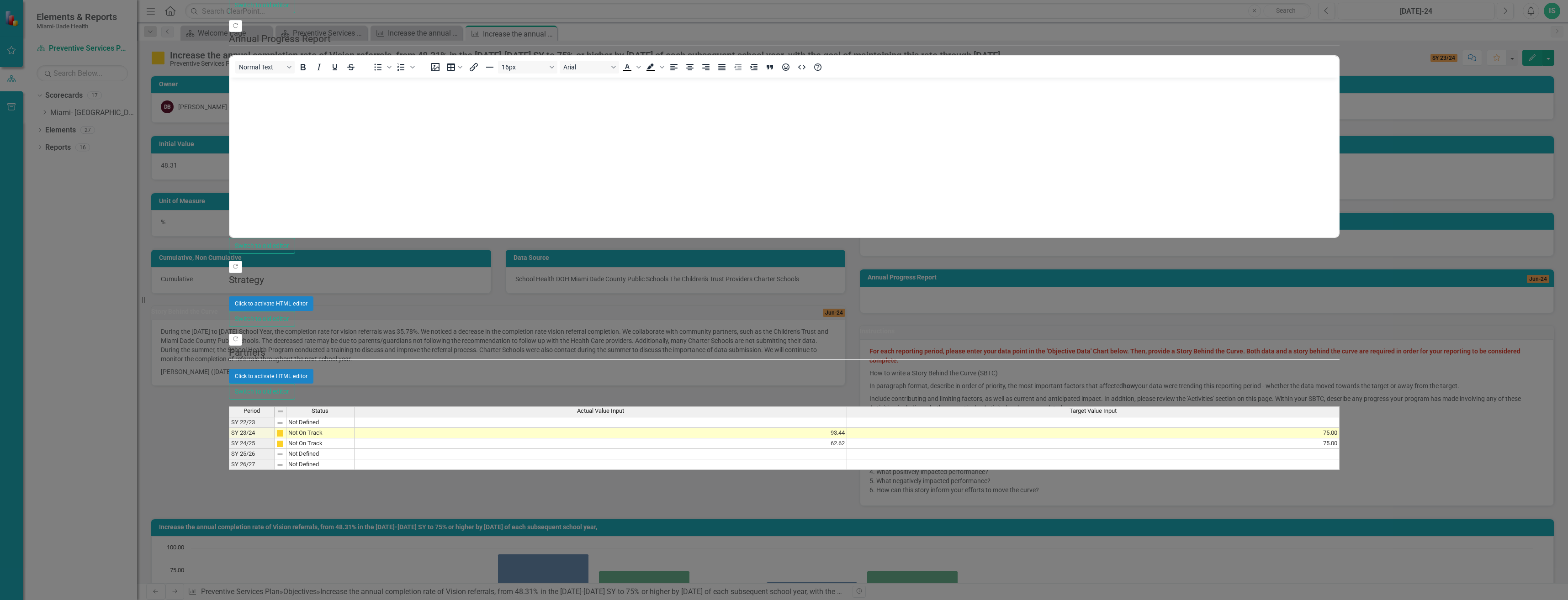
click at [847, 428] on td "93.44" at bounding box center [600, 433] width 492 height 10
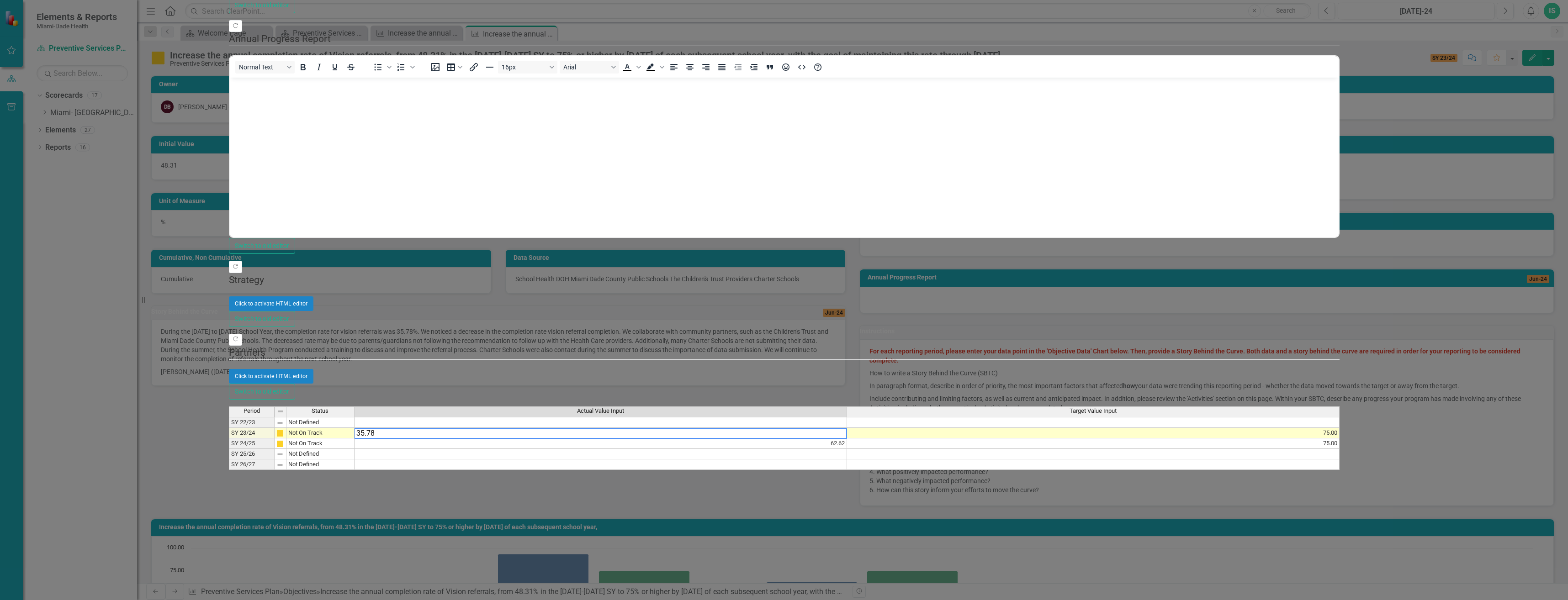
type textarea "35.78"
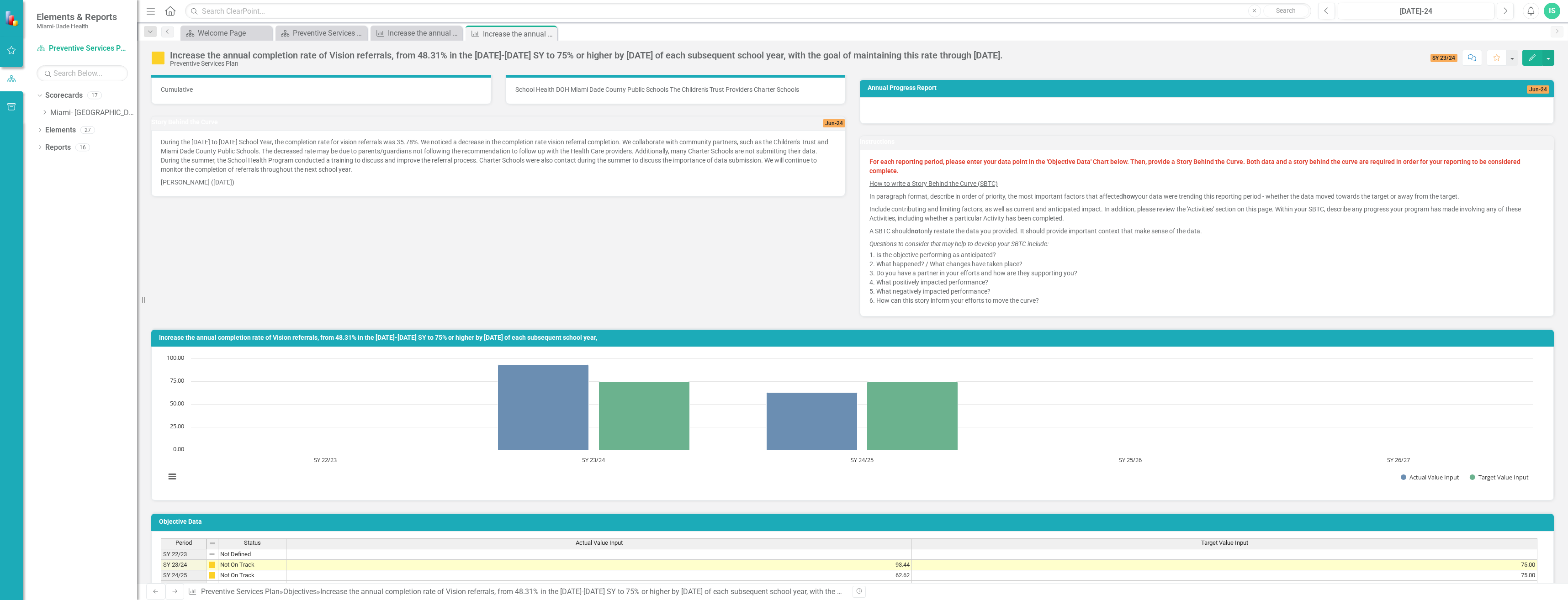
scroll to position [321, 0]
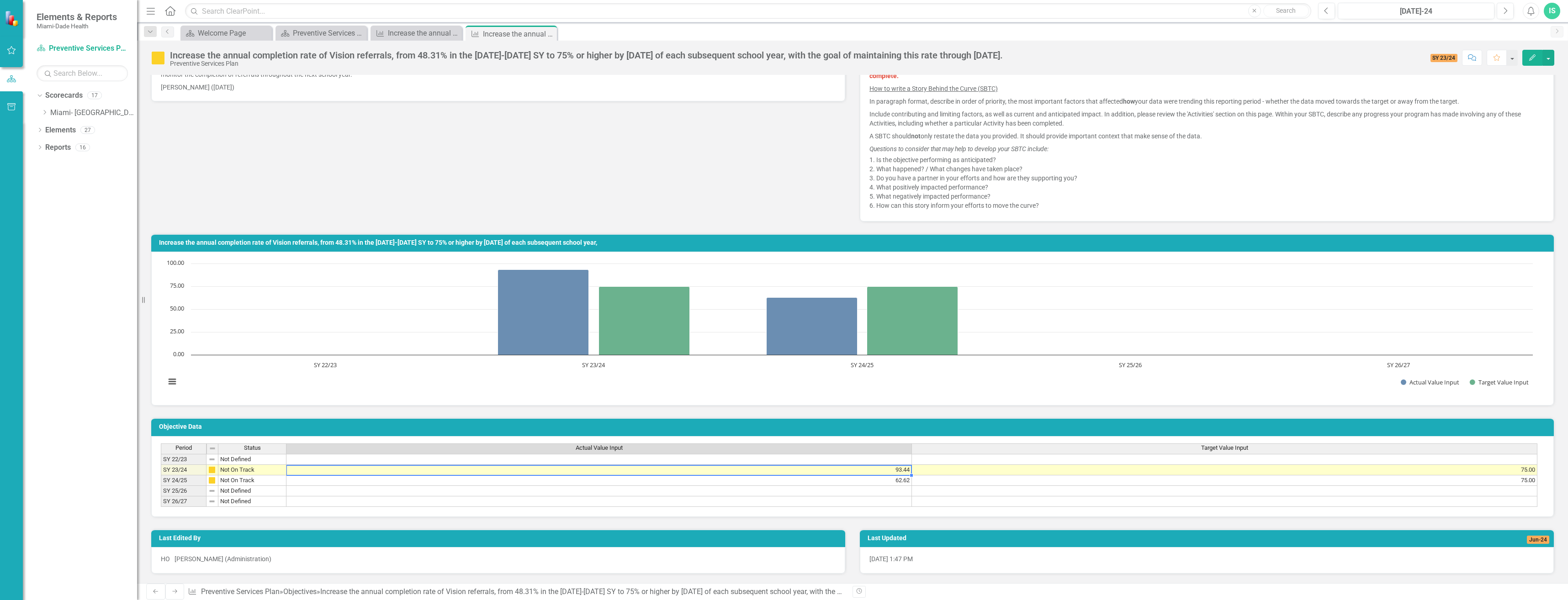
click at [906, 465] on td "93.44" at bounding box center [600, 470] width 626 height 10
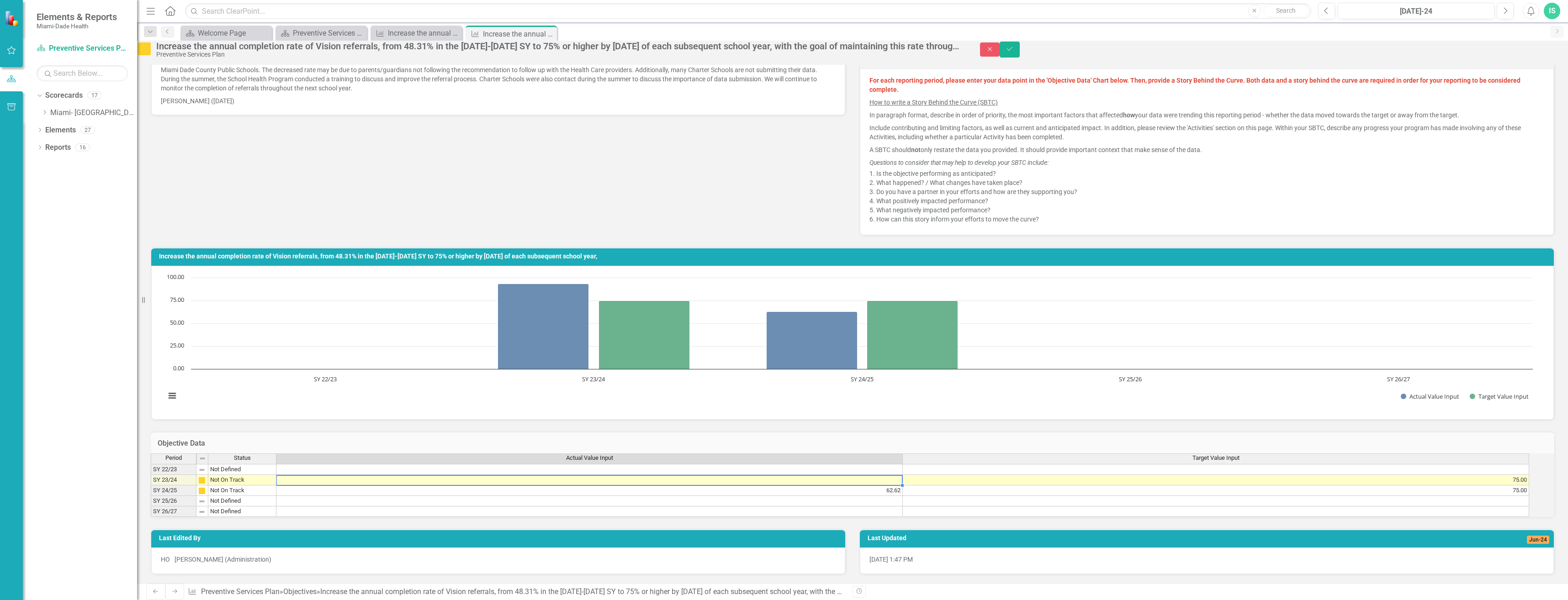
click at [898, 475] on td at bounding box center [589, 480] width 626 height 10
type textarea "35.78"
click at [891, 464] on td at bounding box center [589, 470] width 626 height 11
click at [1020, 51] on button "Save" at bounding box center [1009, 49] width 20 height 16
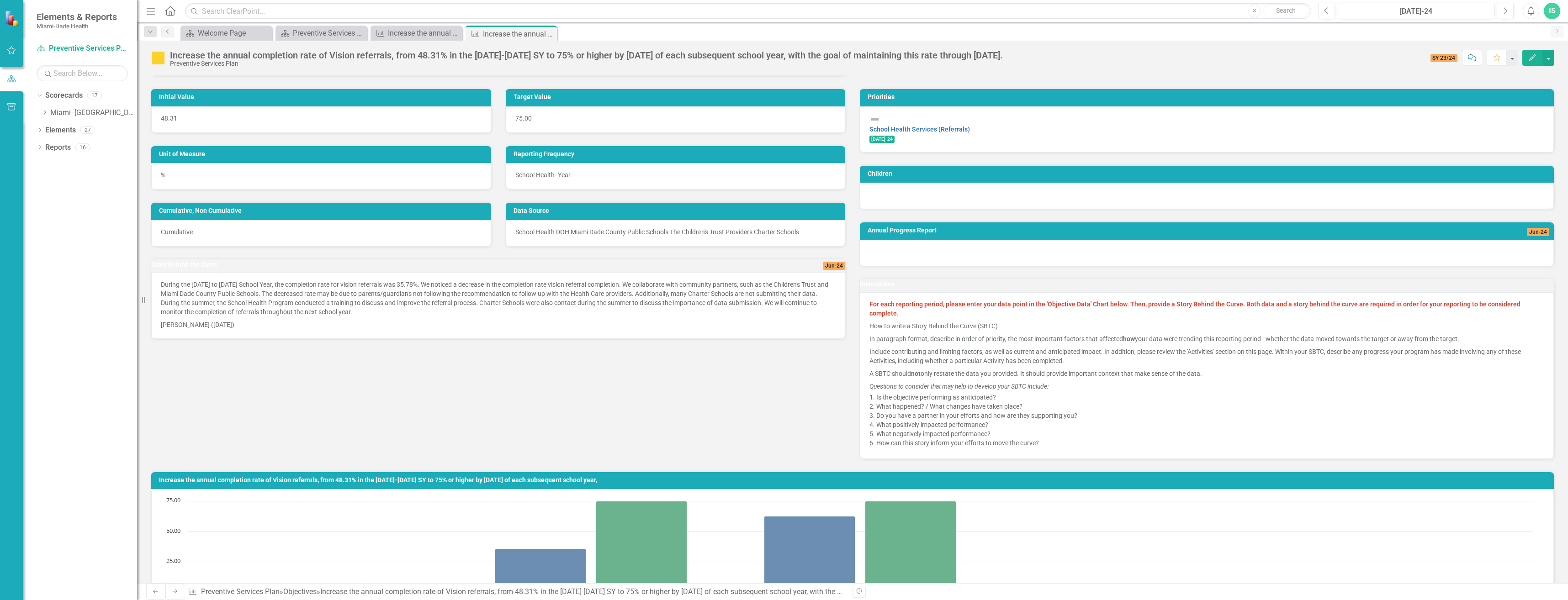
scroll to position [0, 0]
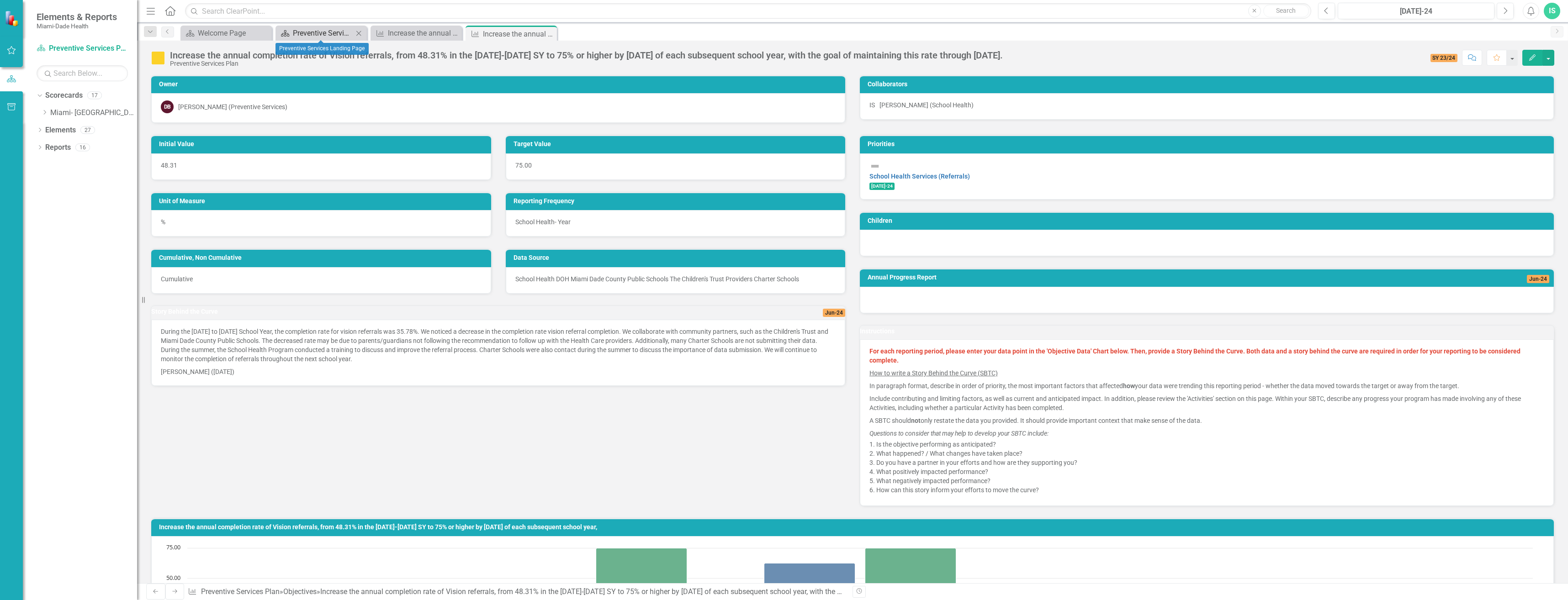
click at [323, 33] on div "Preventive Services Landing Page" at bounding box center [323, 33] width 60 height 12
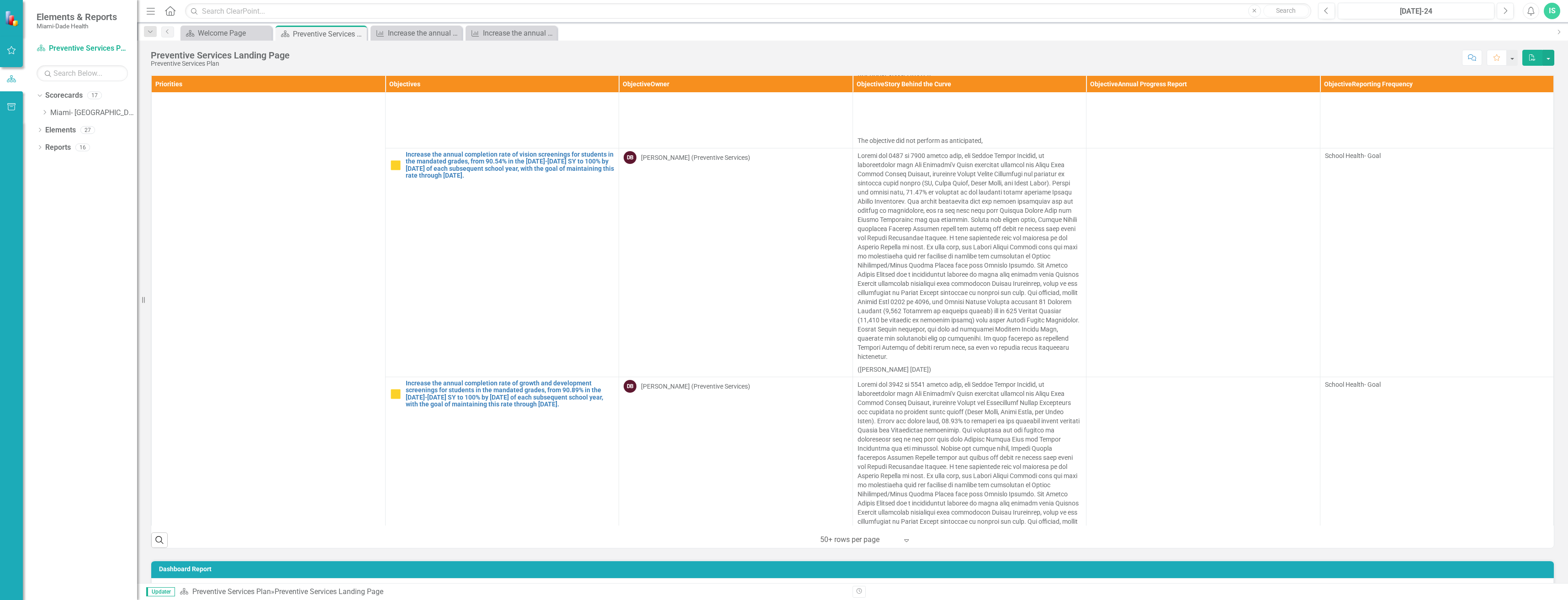
scroll to position [503, 0]
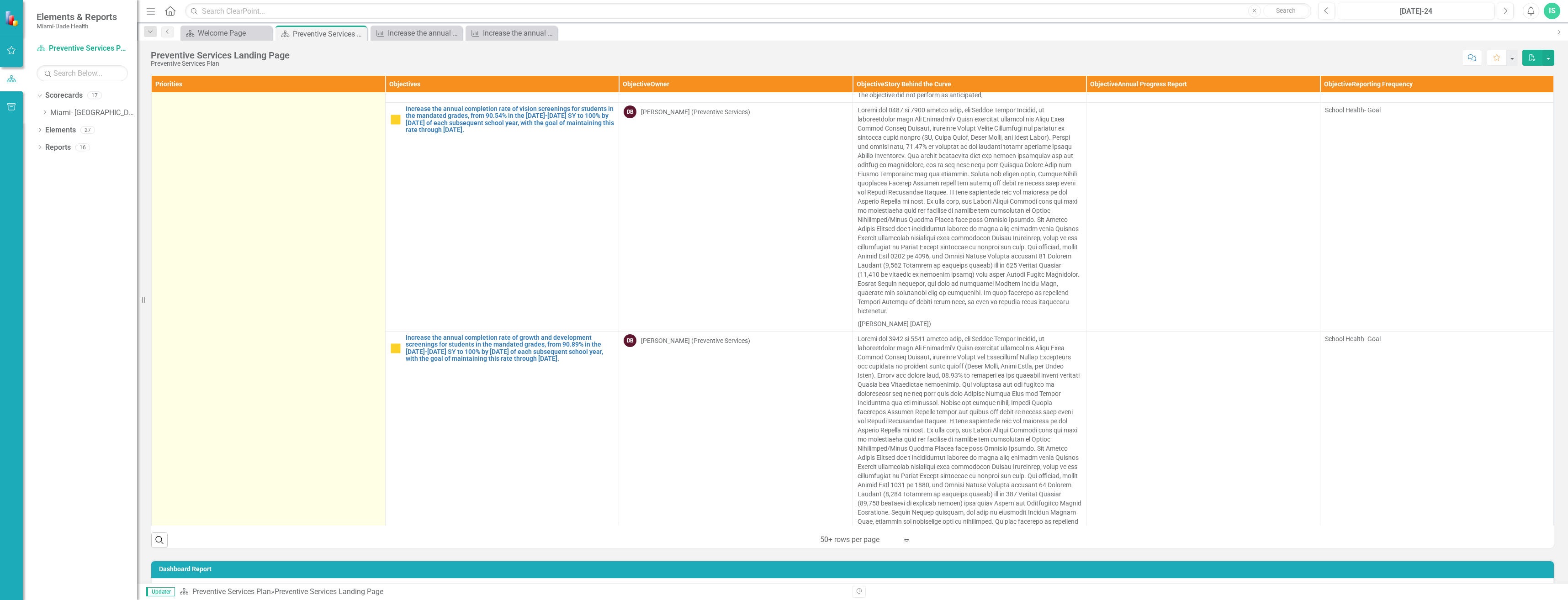
click at [297, 221] on td "Keeping Students Healthy and in School (Screenings) Link Open Element" at bounding box center [268, 190] width 234 height 1199
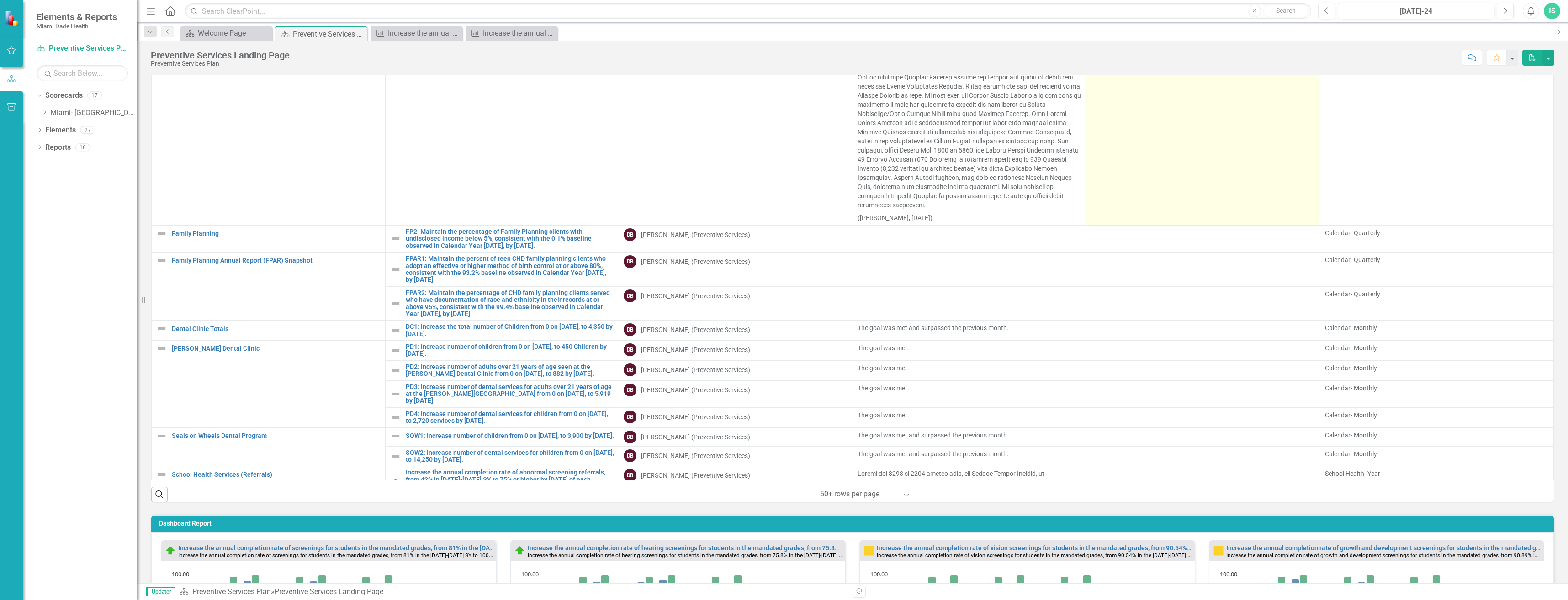
scroll to position [899, 0]
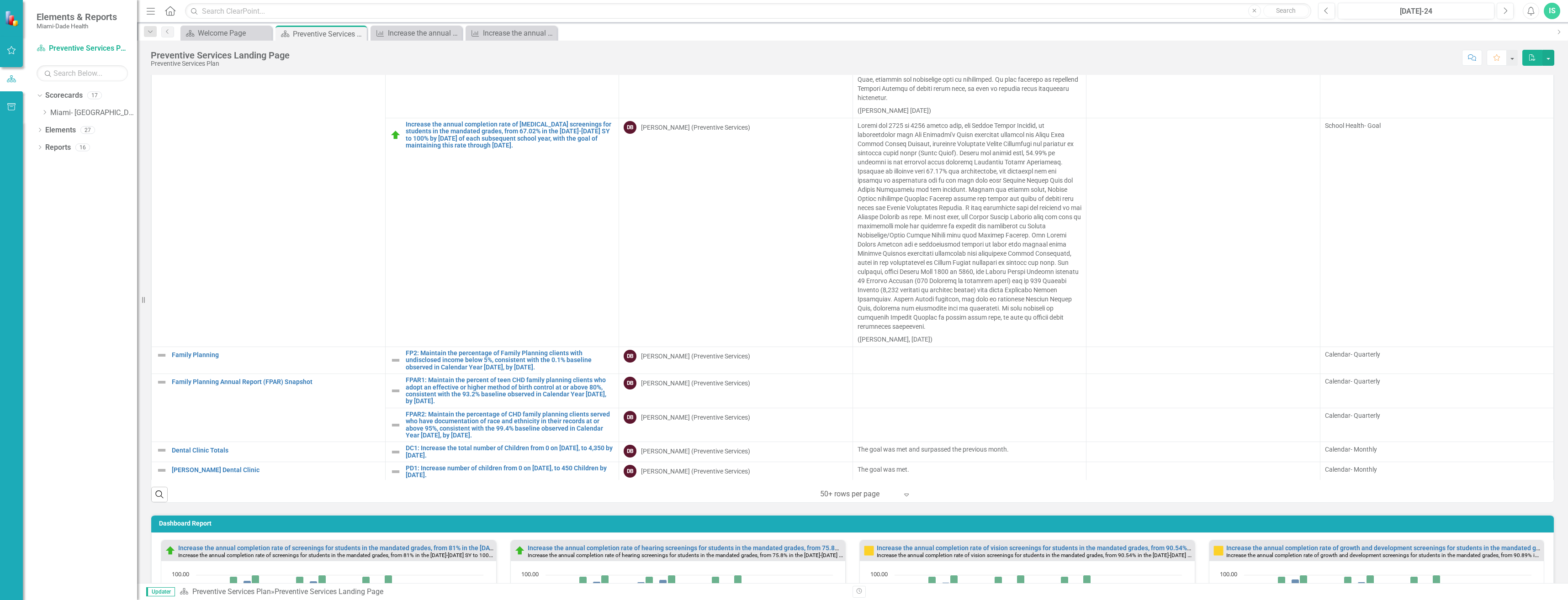
click at [1550, 15] on div "IS" at bounding box center [1552, 11] width 16 height 16
click at [1519, 118] on link "Logout Log Out" at bounding box center [1524, 116] width 72 height 17
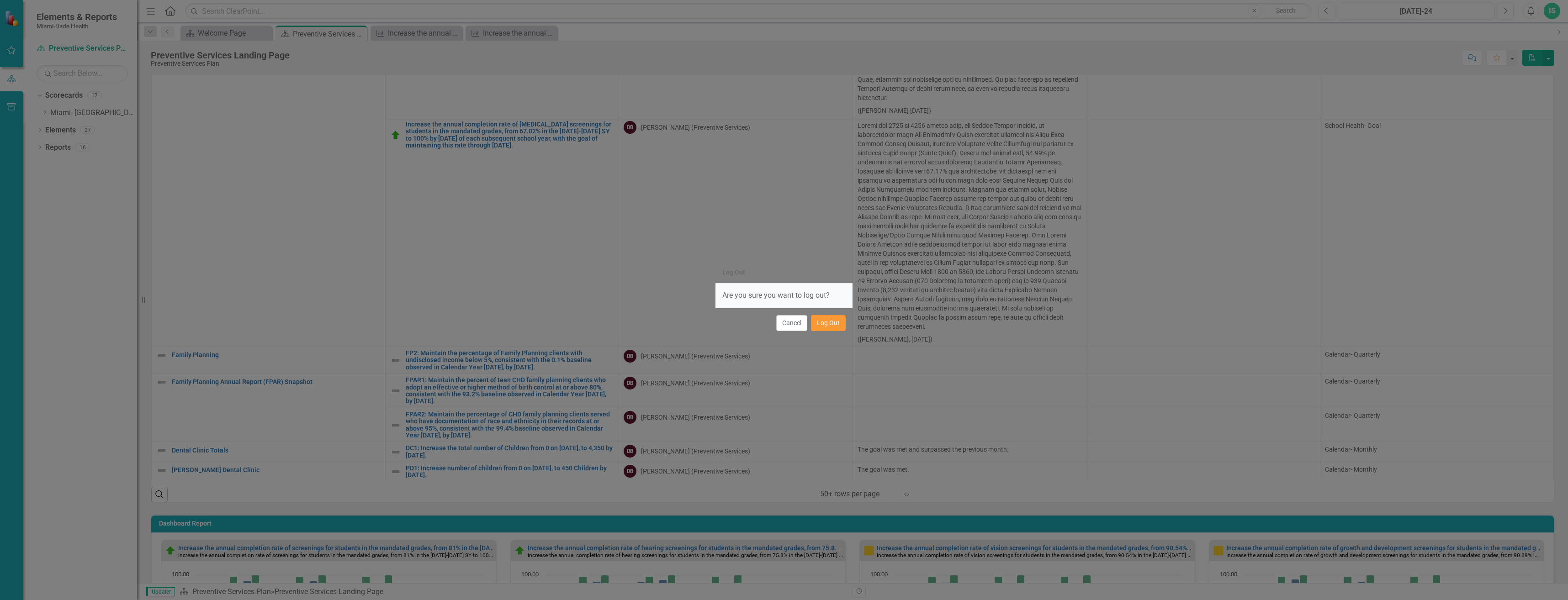
click at [825, 321] on button "Log Out" at bounding box center [828, 323] width 35 height 16
